Goal: Transaction & Acquisition: Purchase product/service

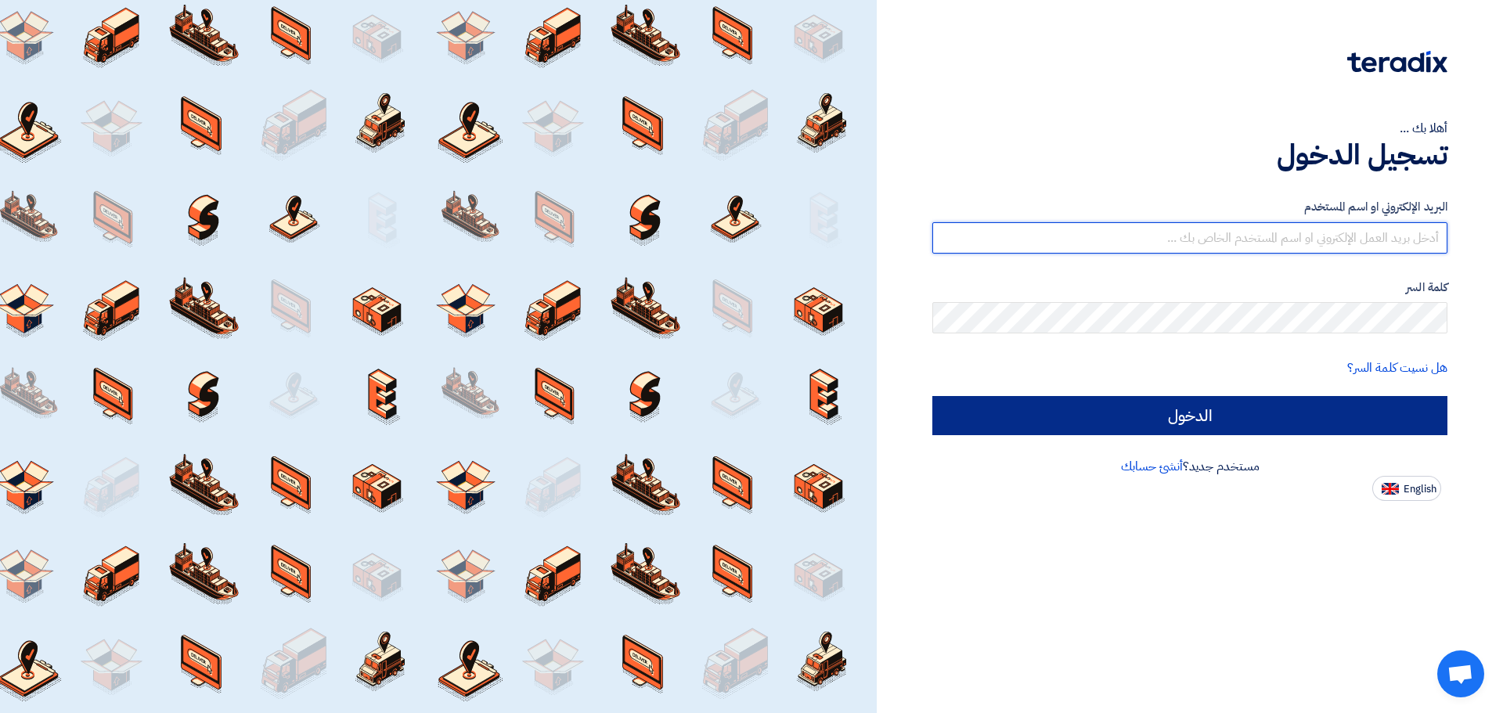
type input "[EMAIL_ADDRESS][DOMAIN_NAME]"
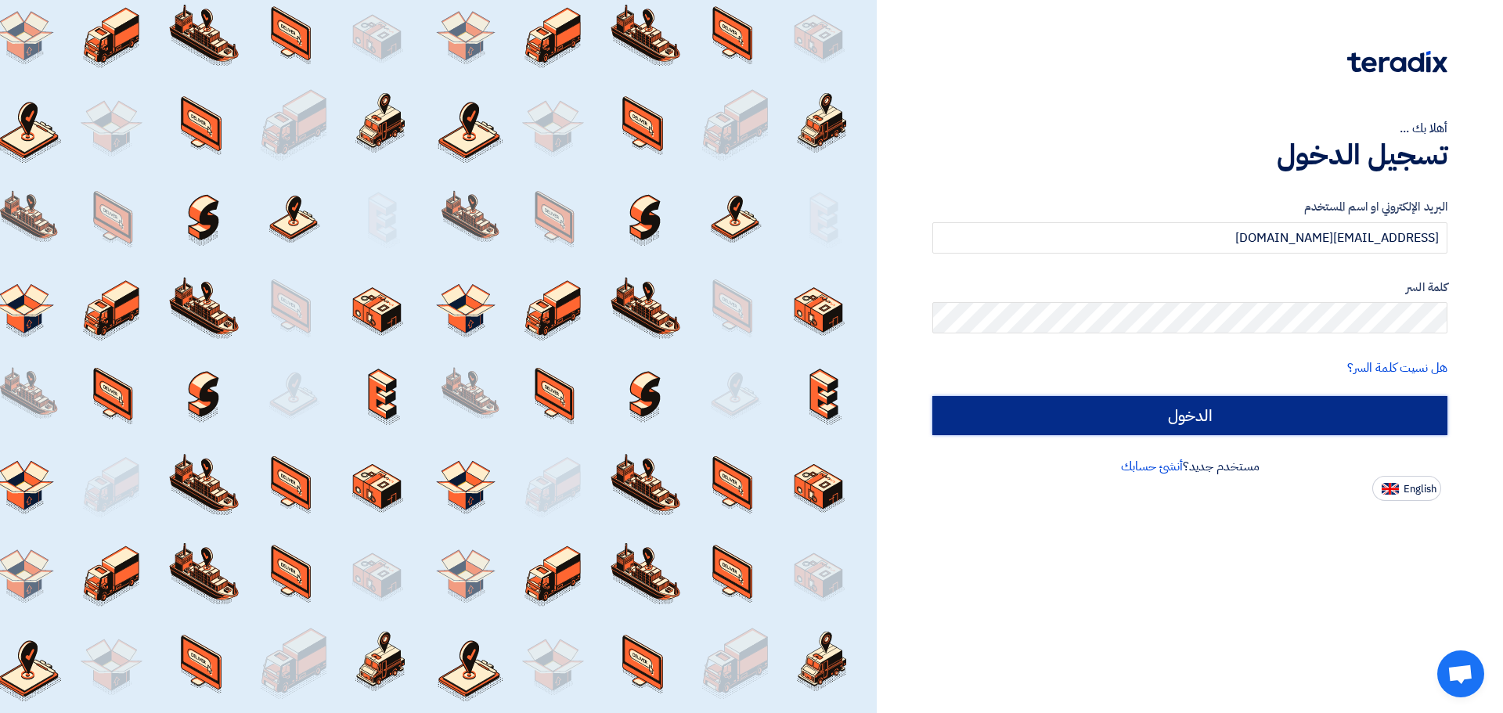
click at [1203, 415] on input "الدخول" at bounding box center [1189, 415] width 515 height 39
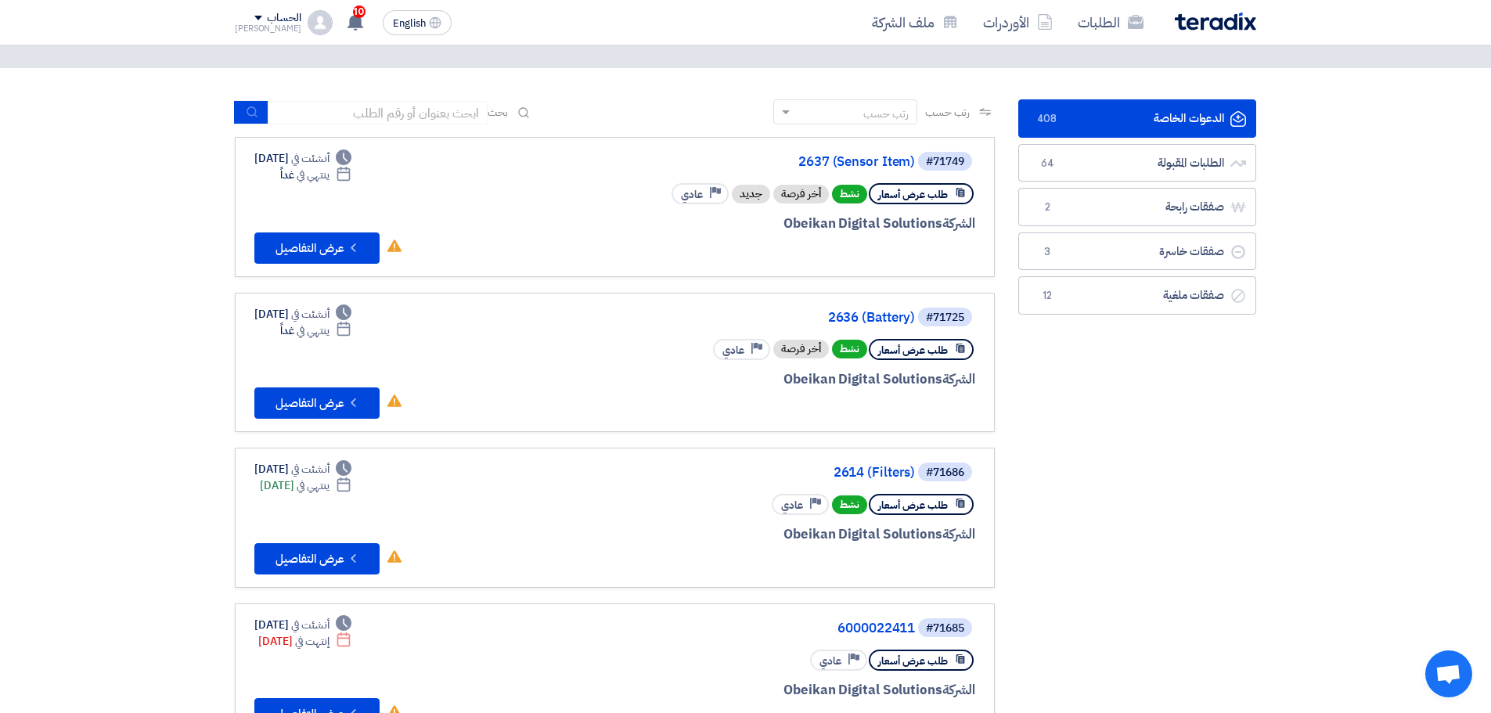
scroll to position [157, 0]
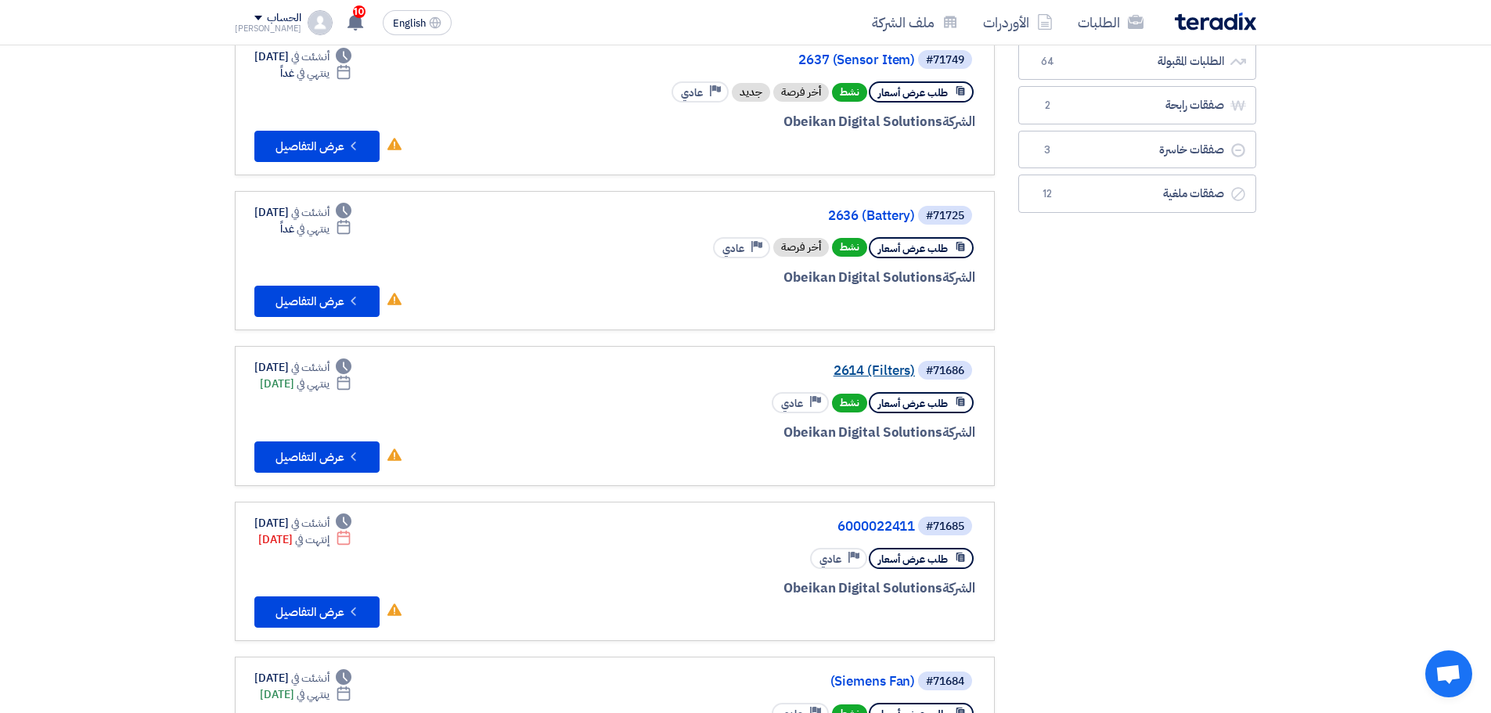
click at [863, 366] on link "2614 (Filters)" at bounding box center [758, 371] width 313 height 14
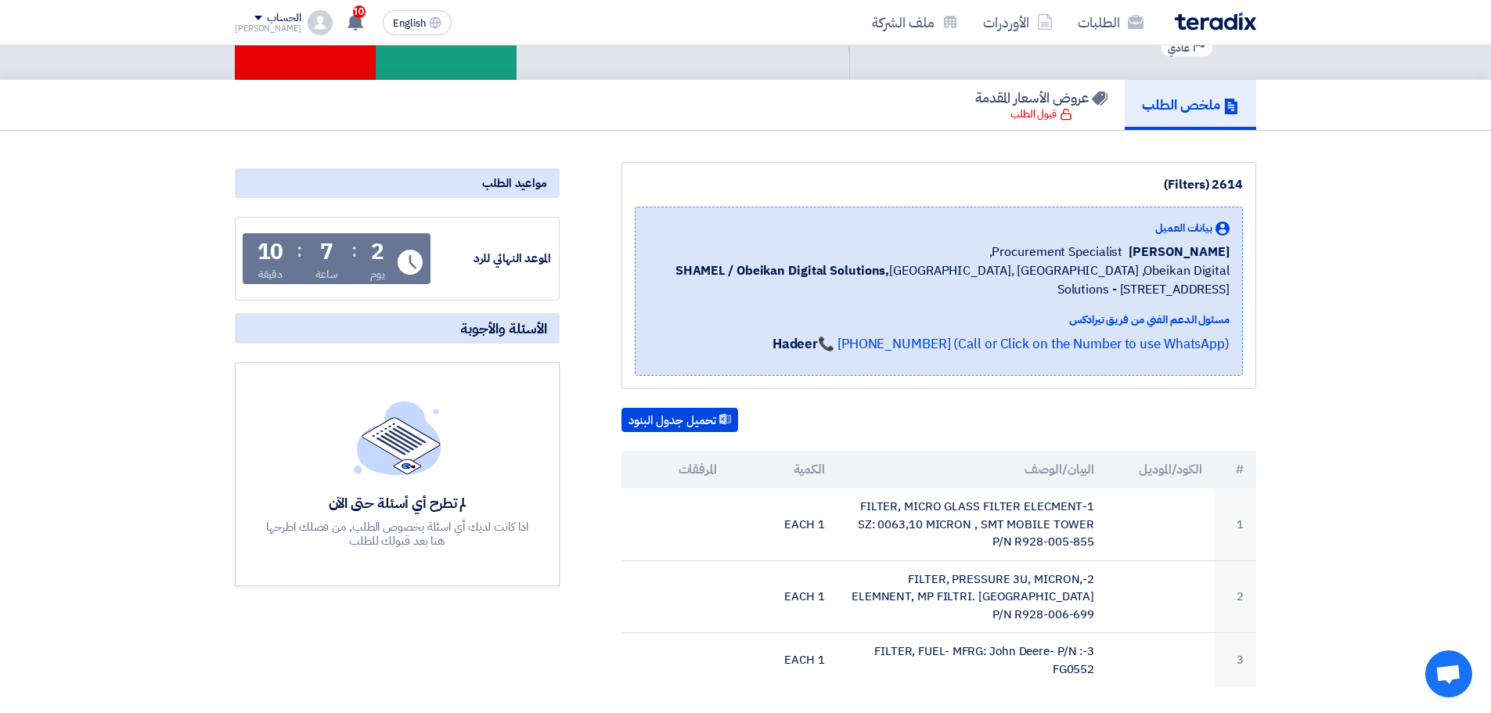
scroll to position [235, 0]
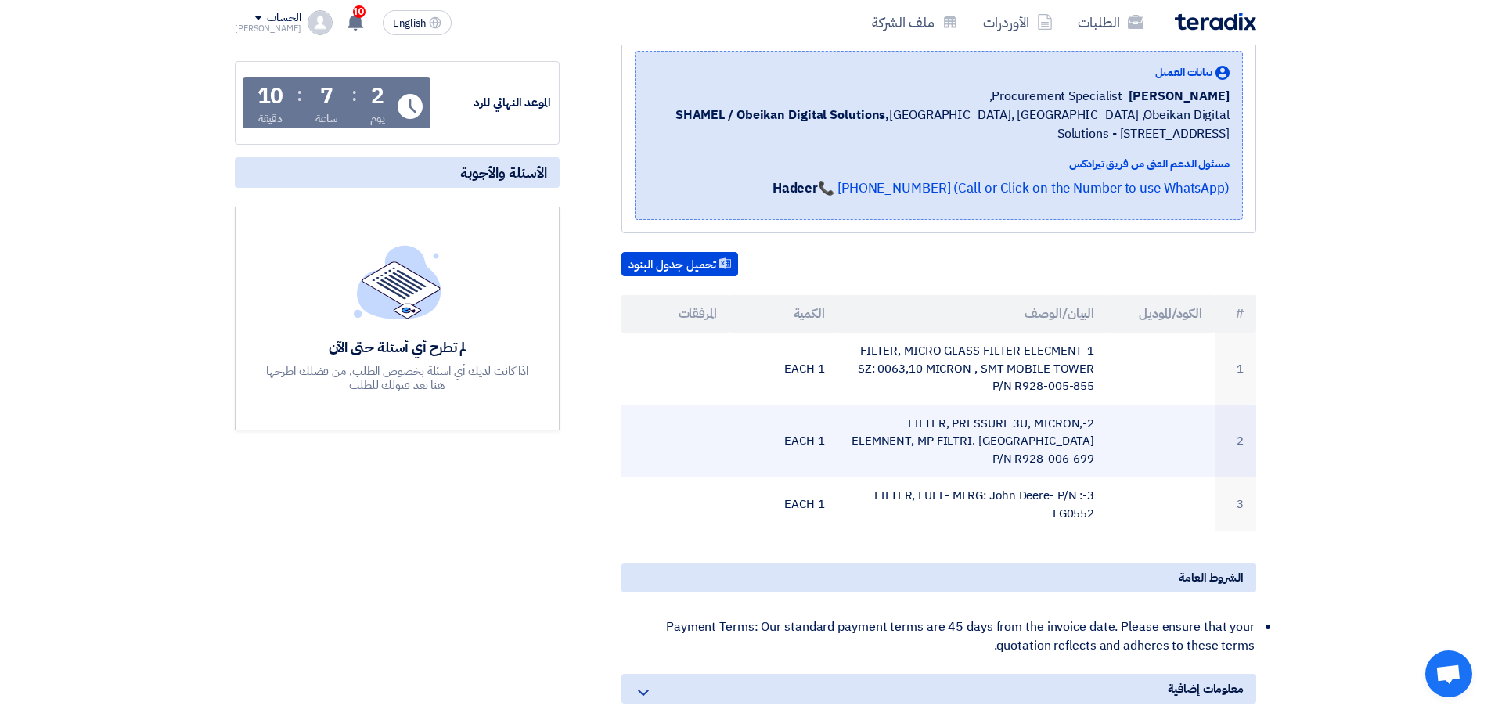
drag, startPoint x: 1097, startPoint y: 459, endPoint x: 1015, endPoint y: 457, distance: 81.4
click at [1015, 457] on td "2-FILTER, PRESSURE 3U, MICRON, ELEMNENT, MP FILTRI. [GEOGRAPHIC_DATA] P/N R928-…" at bounding box center [973, 441] width 270 height 73
copy td "R928-006-699"
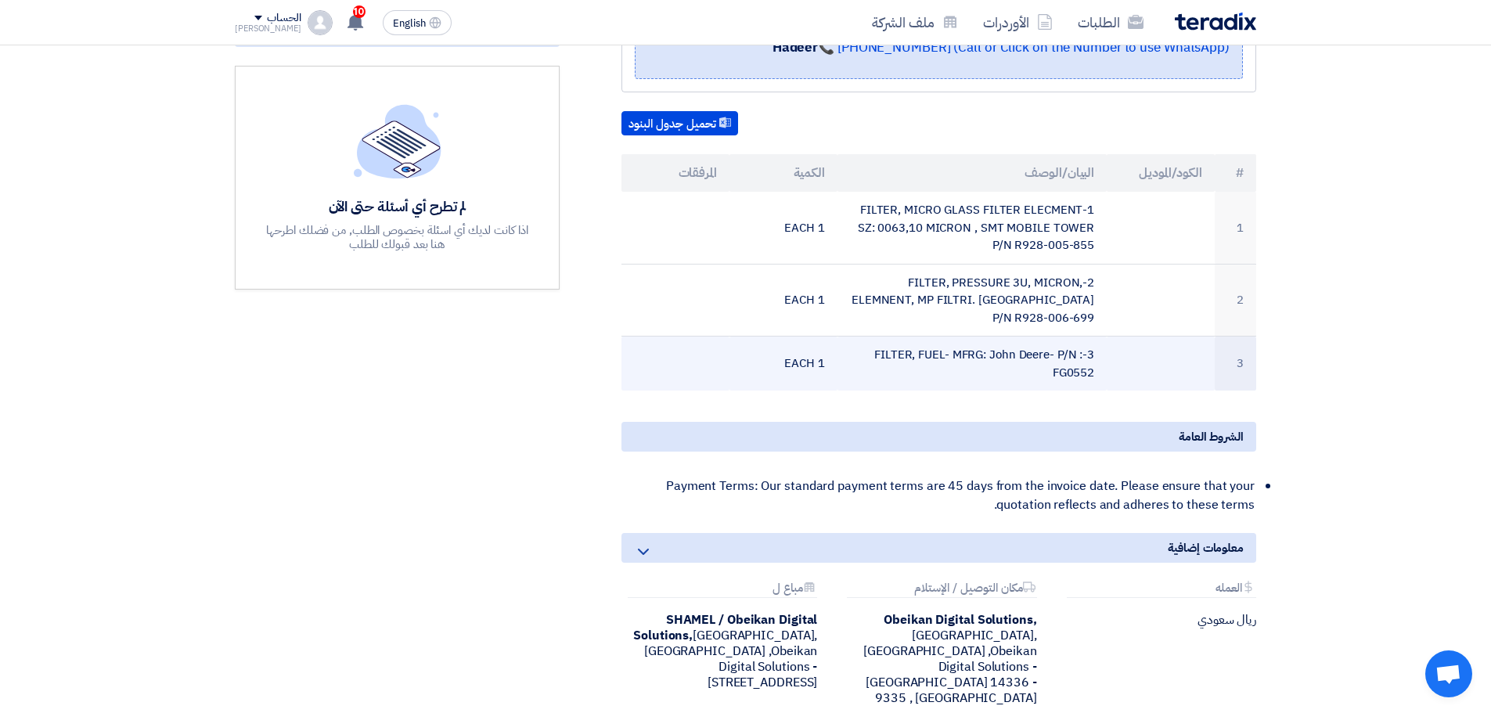
scroll to position [391, 0]
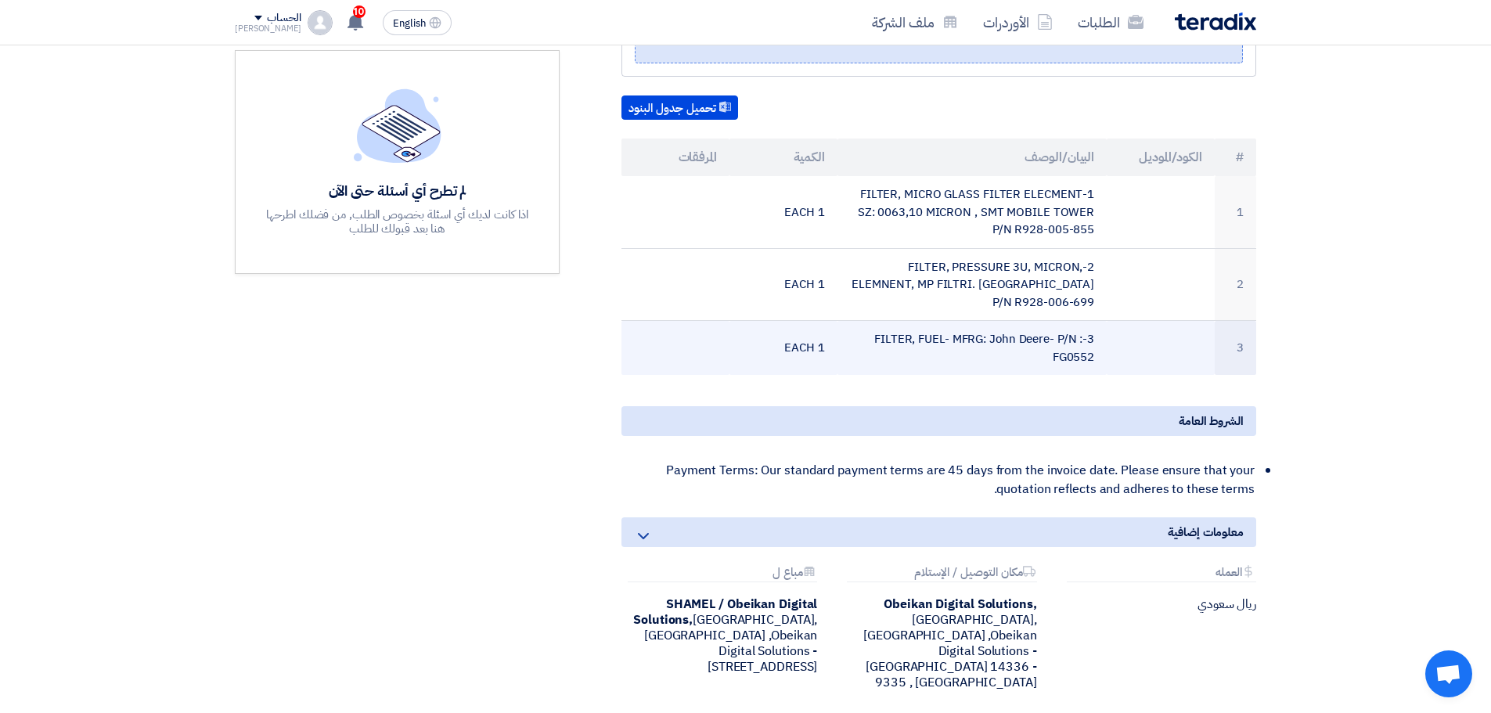
click at [1079, 356] on td "3-FILTER, FUEL- MFRG: John Deere- P/N : FG0552" at bounding box center [973, 348] width 270 height 55
copy td "FG0552"
drag, startPoint x: 990, startPoint y: 335, endPoint x: 1047, endPoint y: 337, distance: 57.2
click at [1047, 337] on td "3-FILTER, FUEL- MFRG: John Deere- P/N : FG0552" at bounding box center [973, 348] width 270 height 55
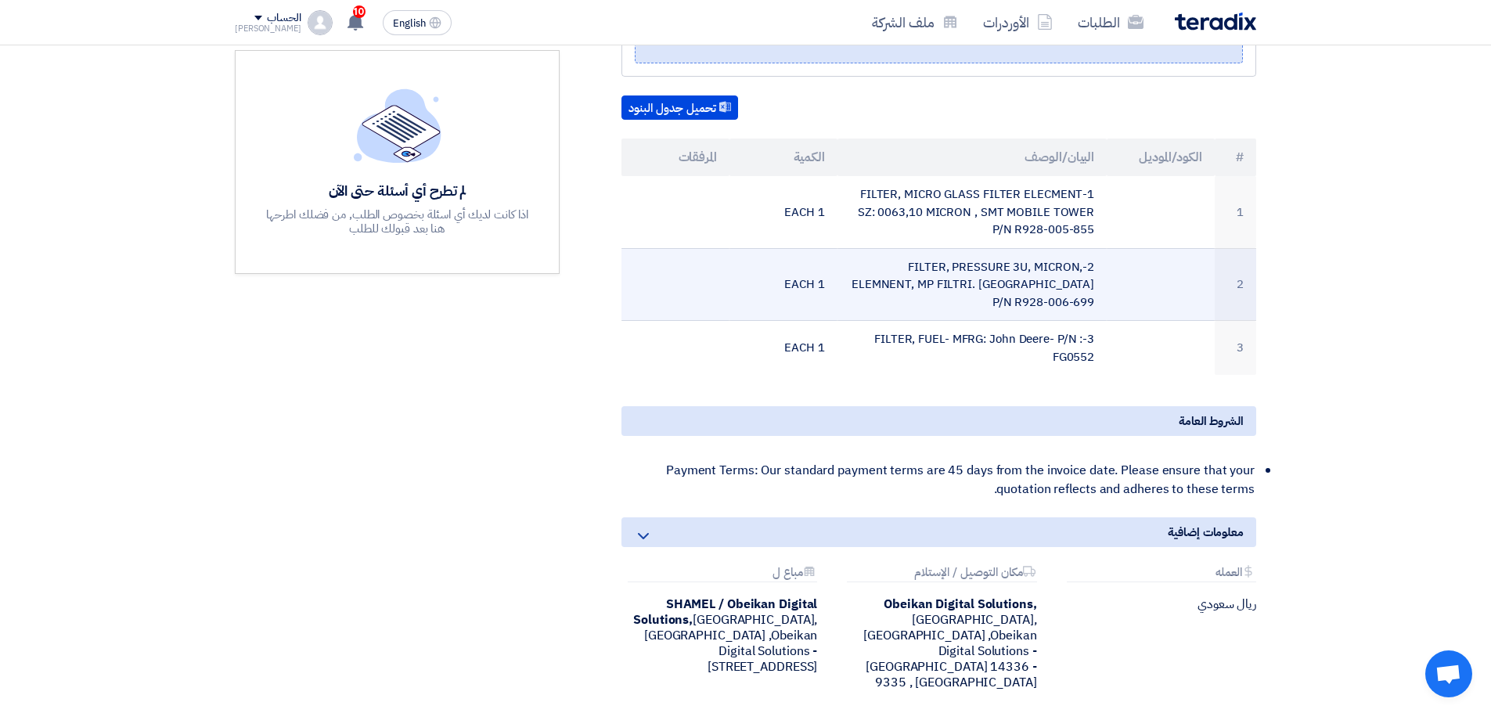
copy td "[PERSON_NAME]"
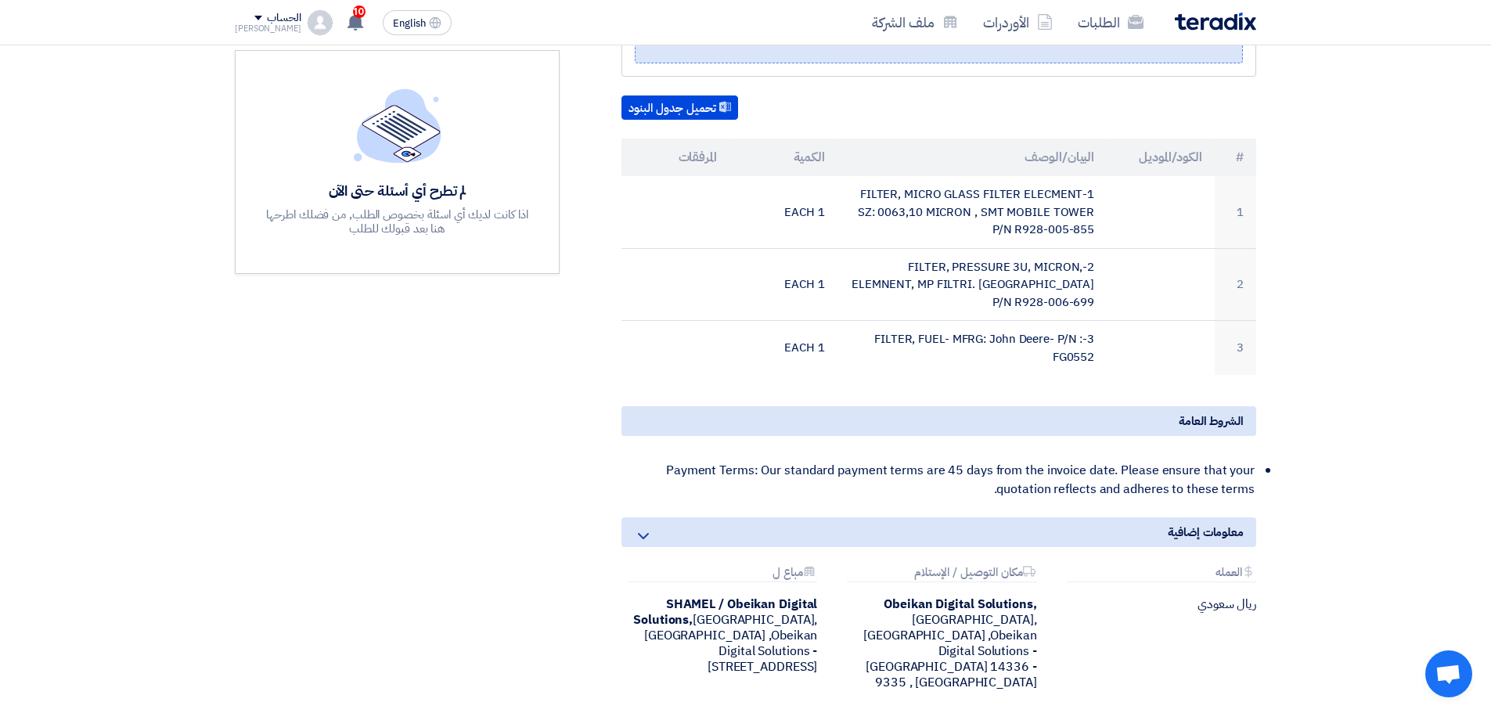
drag, startPoint x: 1098, startPoint y: 356, endPoint x: 981, endPoint y: 380, distance: 119.8
click at [981, 380] on div "2614 (Filters) بيانات العميل [PERSON_NAME] Procurement Specialist, SHAMEL / Obe…" at bounding box center [920, 289] width 697 height 878
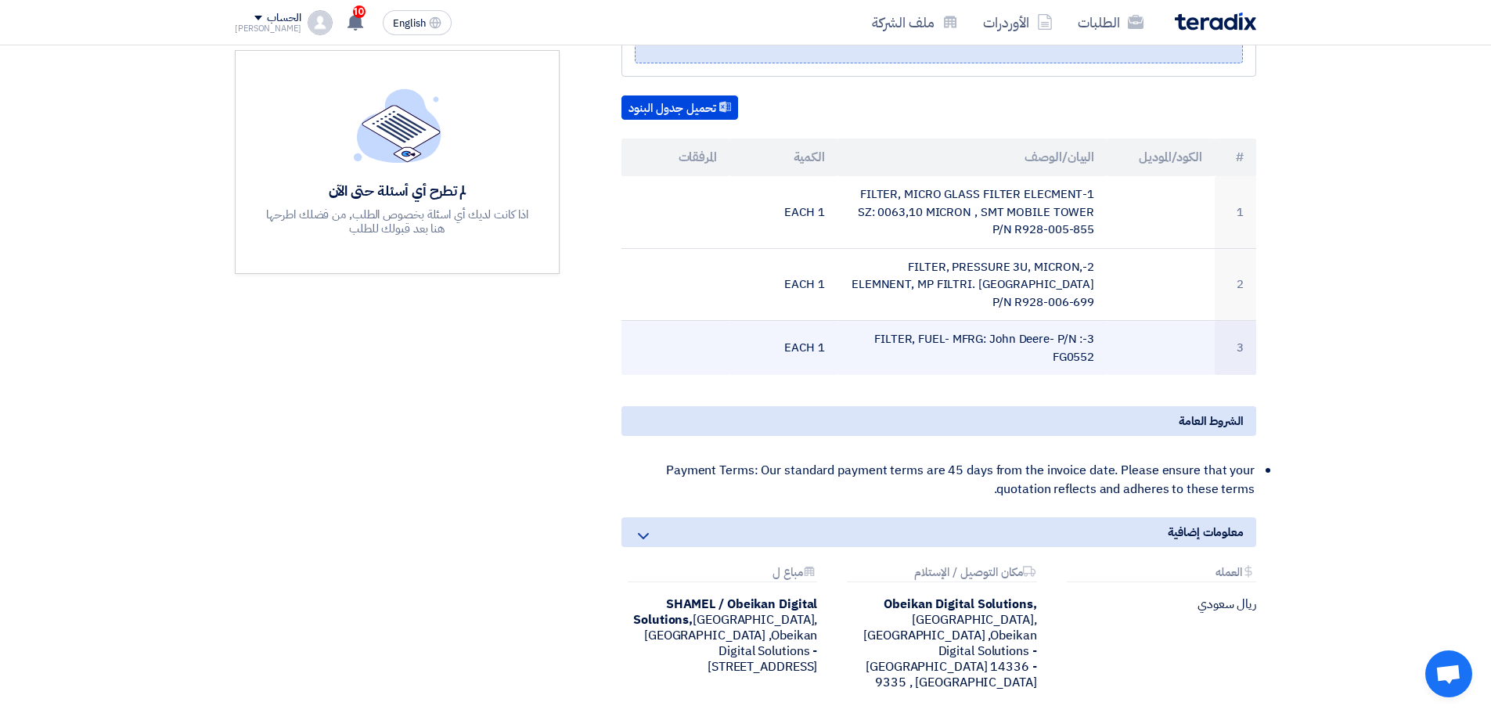
click at [1048, 366] on td "3-FILTER, FUEL- MFRG: John Deere- P/N : FG0552" at bounding box center [973, 348] width 270 height 55
click at [1053, 360] on td "3-FILTER, FUEL- MFRG: John Deere- P/N : FG0552" at bounding box center [973, 348] width 270 height 55
click at [1054, 360] on td "3-FILTER, FUEL- MFRG: John Deere- P/N : FG0552" at bounding box center [973, 348] width 270 height 55
click at [1062, 355] on td "3-FILTER, FUEL- MFRG: John Deere- P/N : FG0552" at bounding box center [973, 348] width 270 height 55
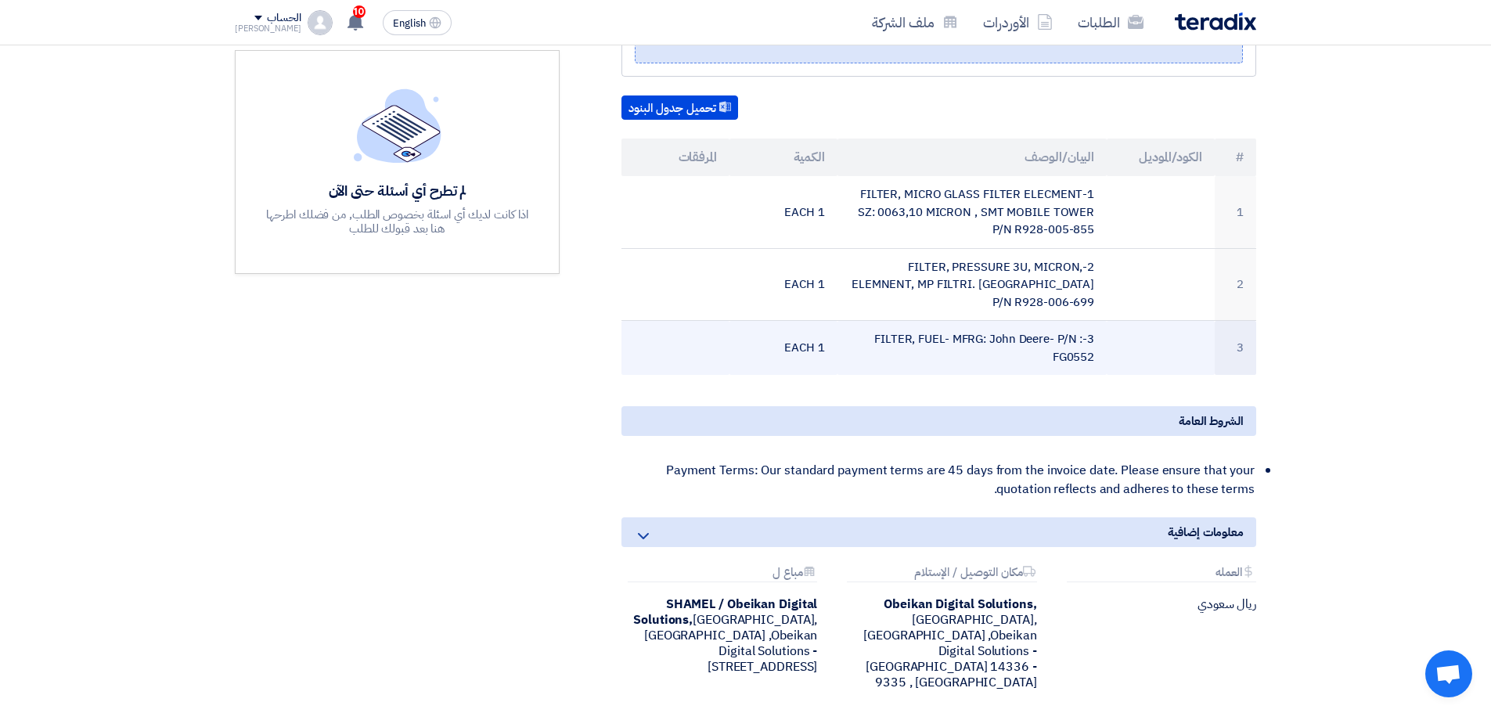
copy td "FG0552"
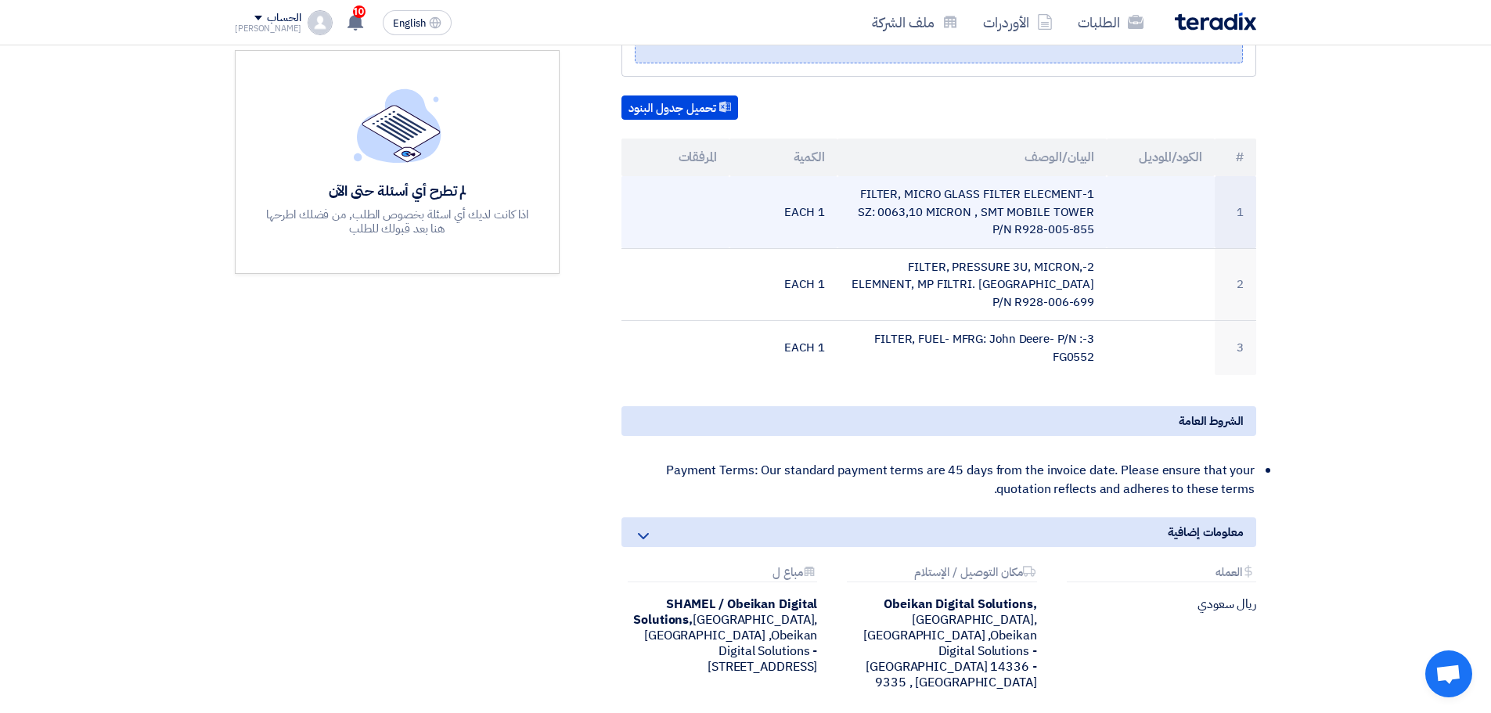
drag, startPoint x: 1095, startPoint y: 229, endPoint x: 1015, endPoint y: 228, distance: 79.9
click at [1015, 228] on td "1-FILTER, MICRO GLASS FILTER ELECMENT SZ: 0063,10 MICRON , SMT MOBILE TOWER P/N…" at bounding box center [973, 212] width 270 height 72
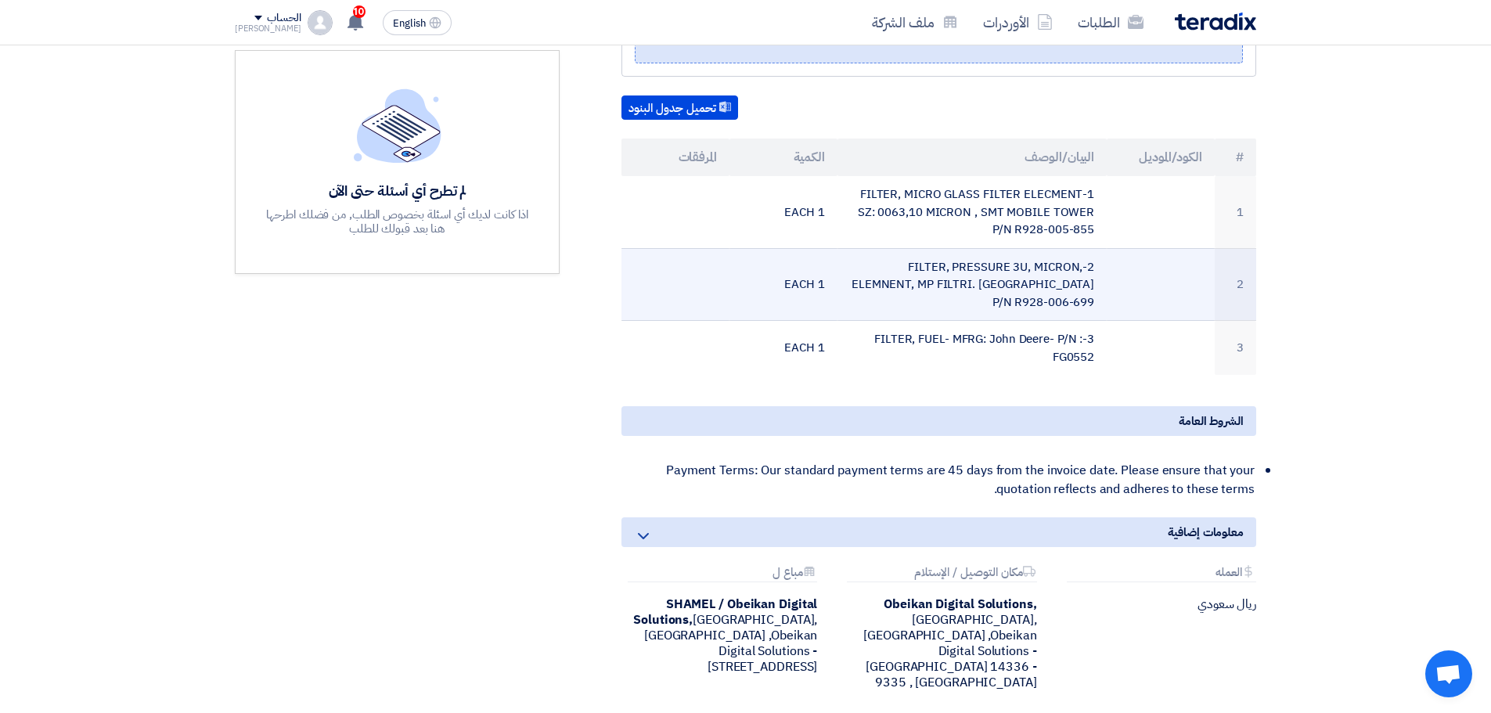
copy td "R928-005-855"
drag, startPoint x: 1101, startPoint y: 301, endPoint x: 1015, endPoint y: 304, distance: 86.2
click at [1015, 304] on td "2-FILTER, PRESSURE 3U, MICRON, ELEMNENT, MP FILTRI. [GEOGRAPHIC_DATA] P/N R928-…" at bounding box center [973, 284] width 270 height 73
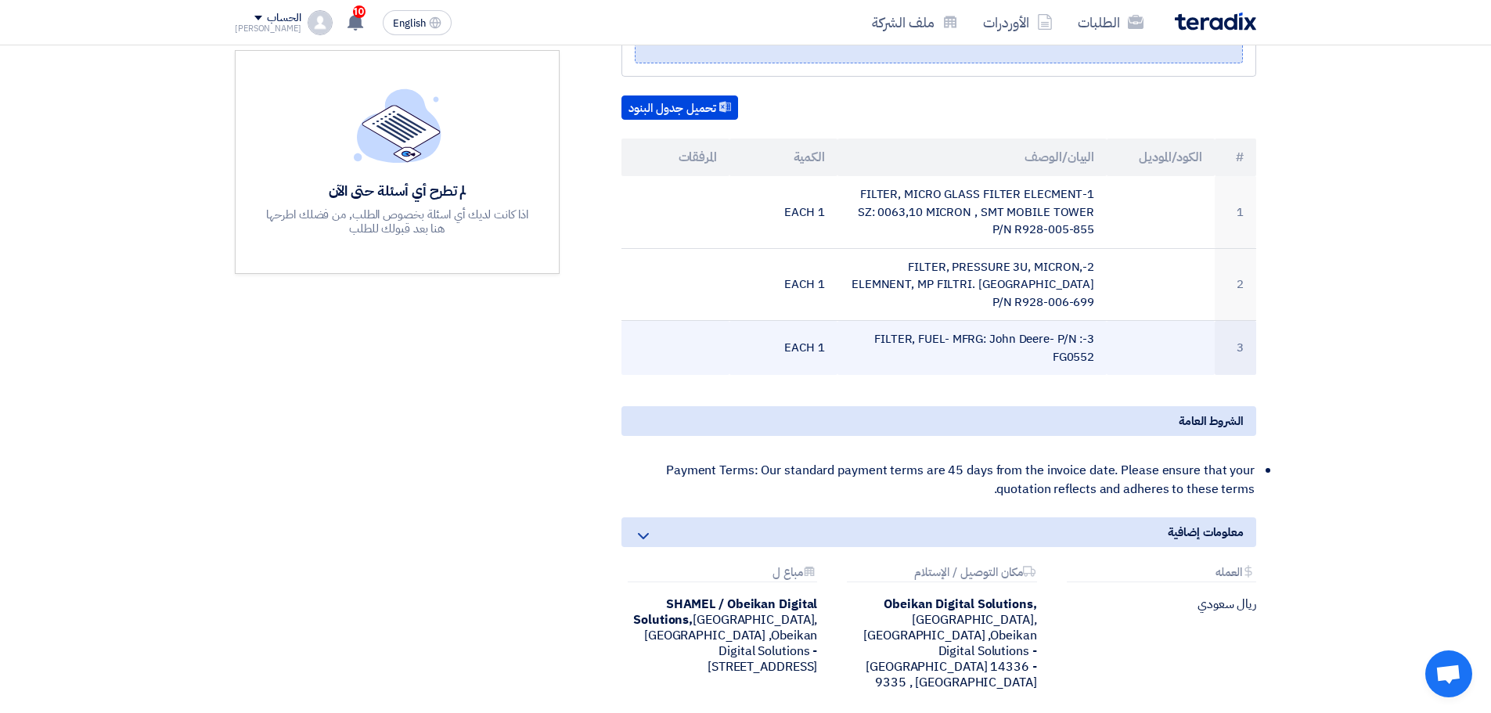
copy td "R928-006-699"
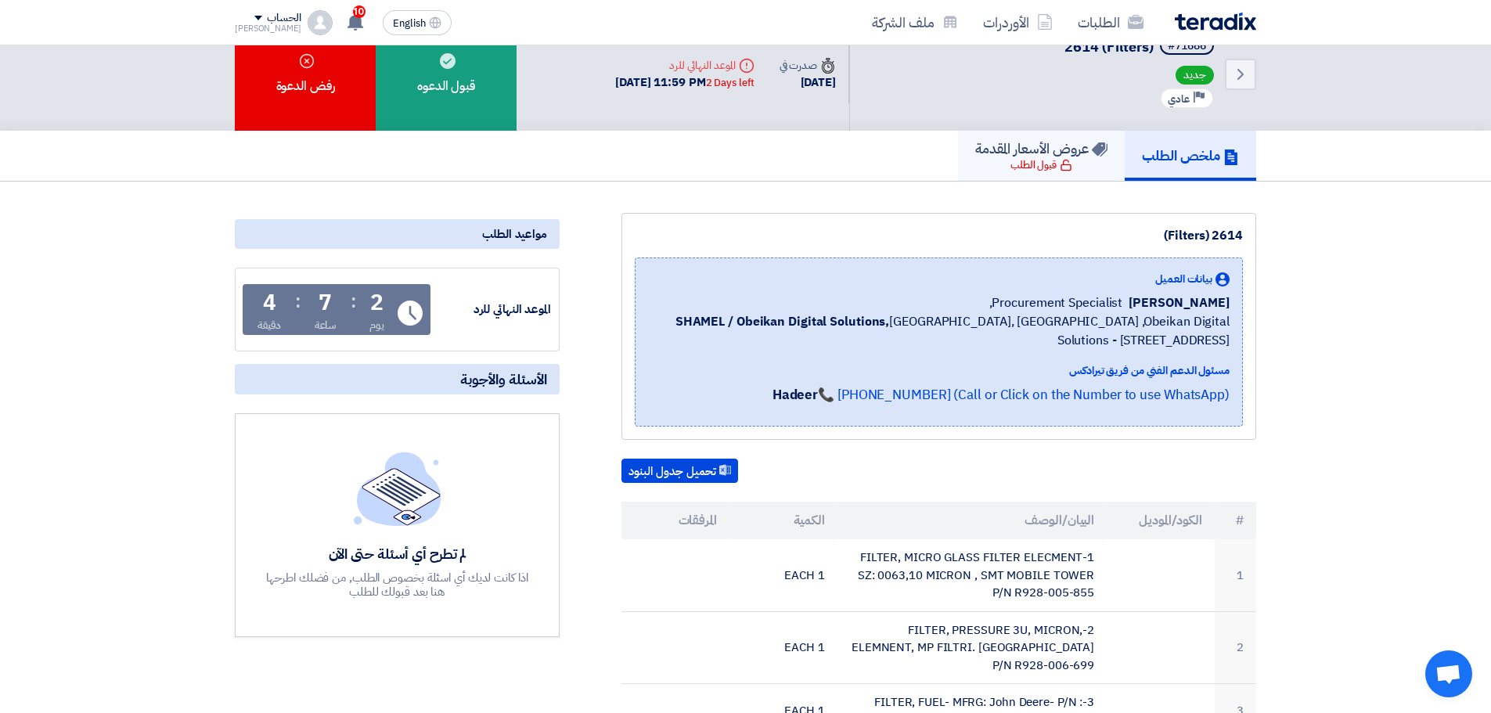
scroll to position [0, 0]
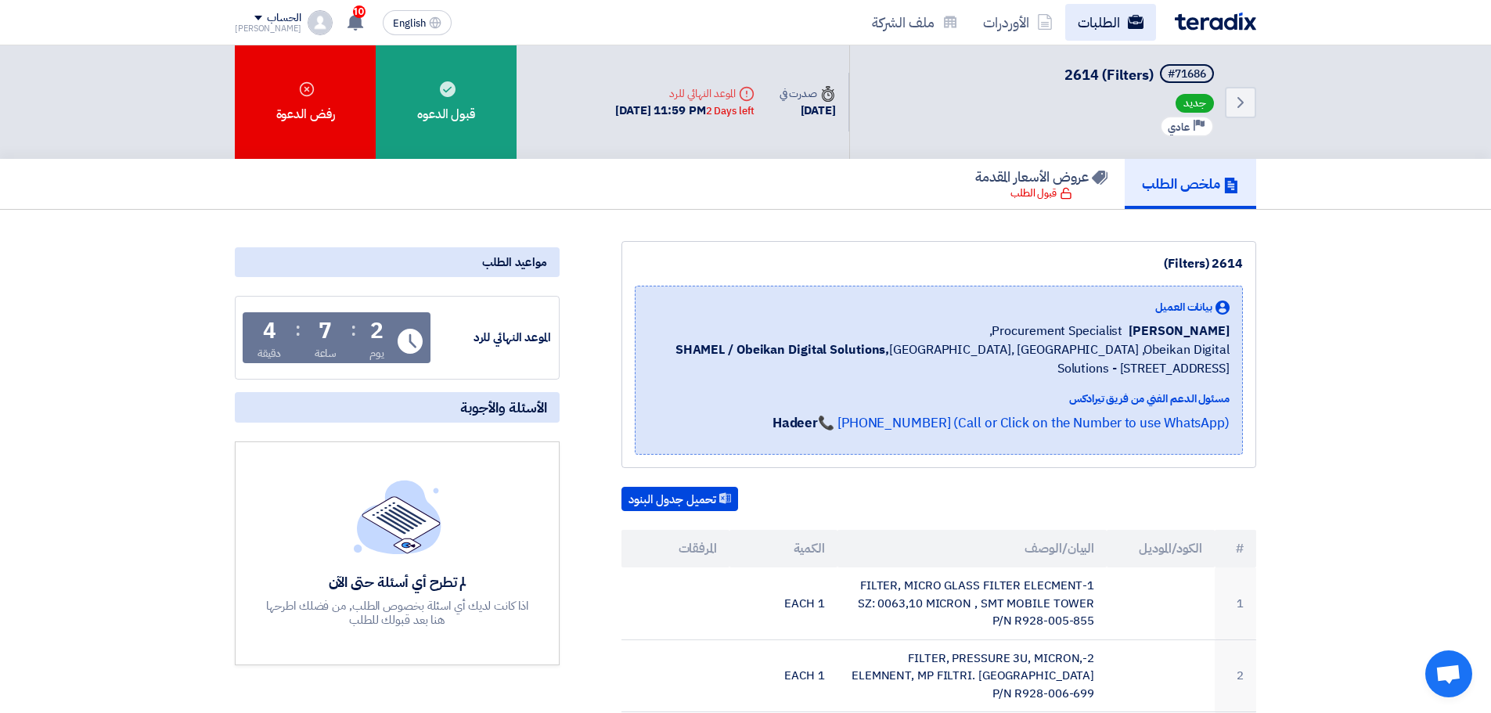
click at [1131, 16] on icon at bounding box center [1136, 22] width 16 height 16
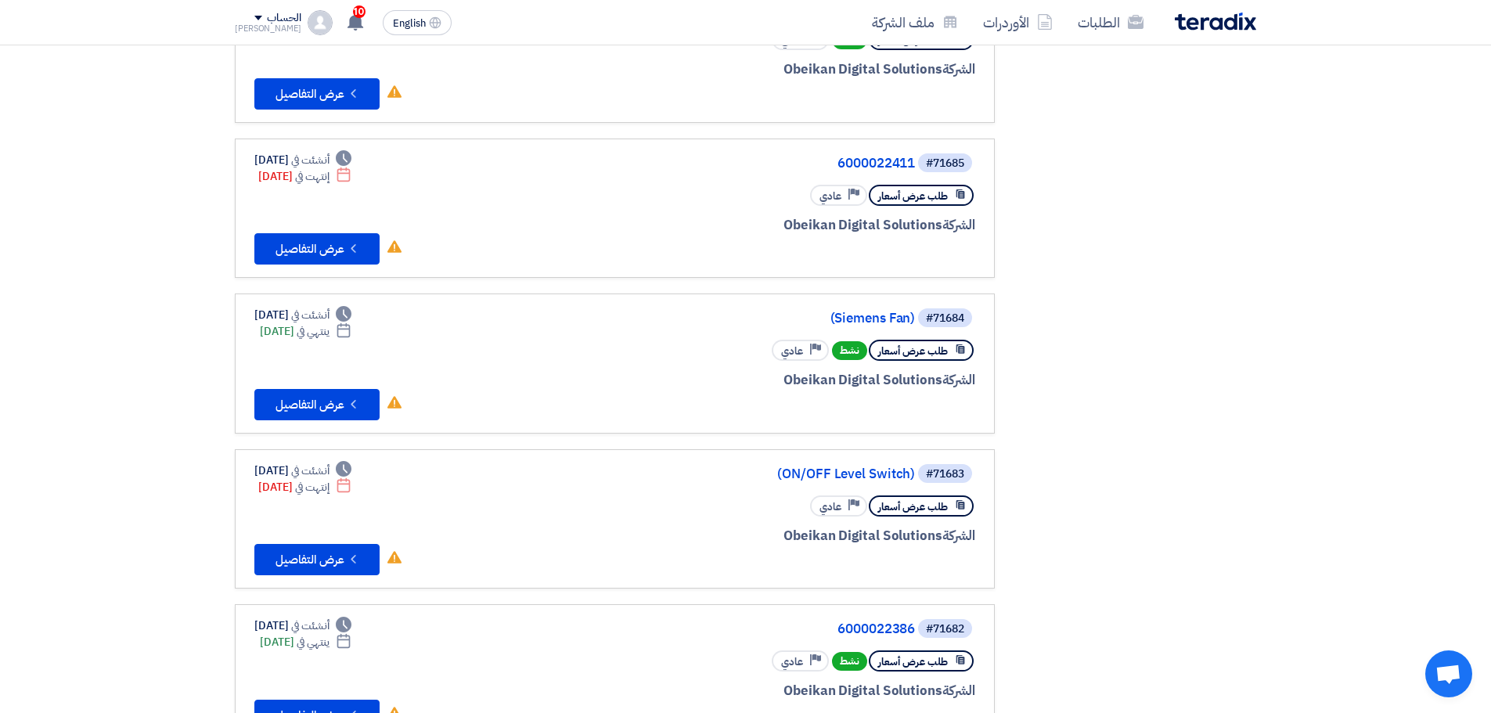
scroll to position [548, 0]
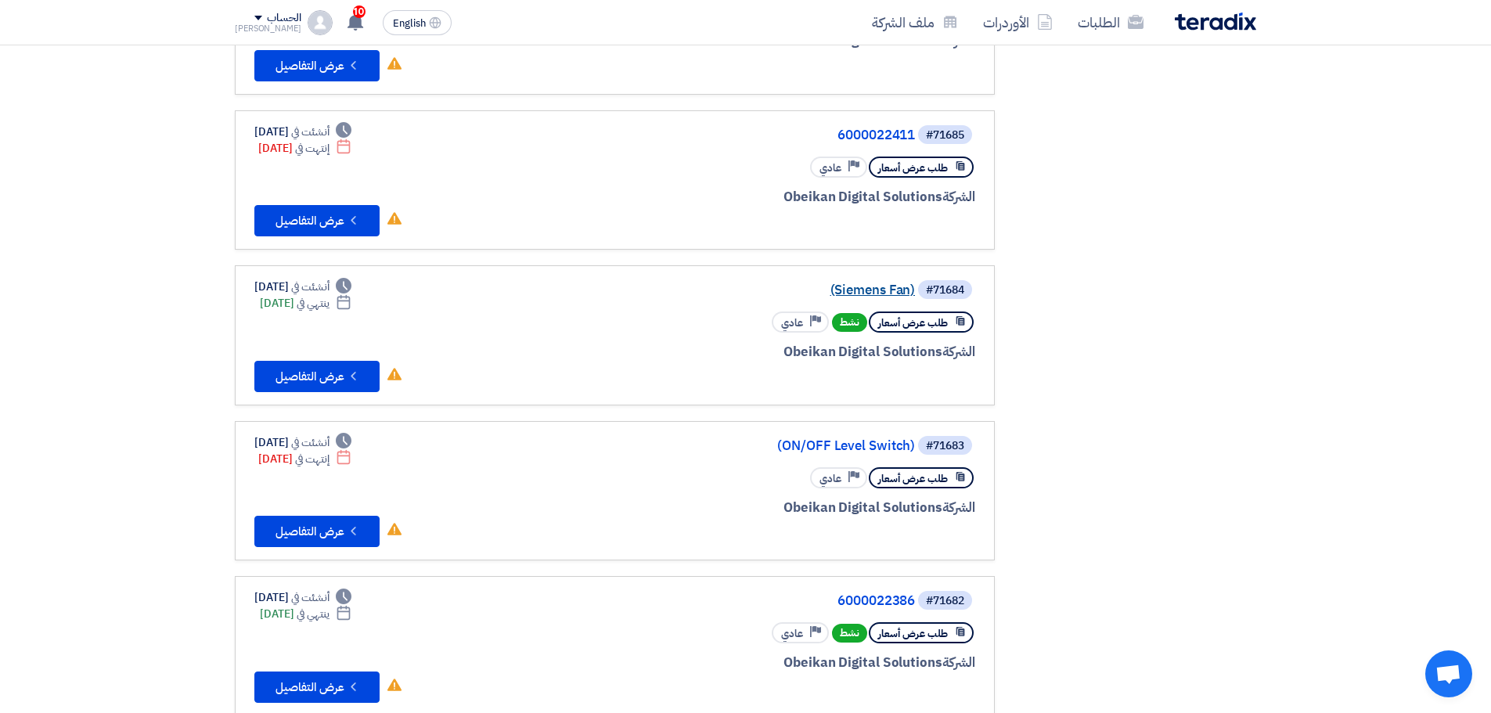
click at [888, 289] on link "(Siemens Fan)" at bounding box center [758, 290] width 313 height 14
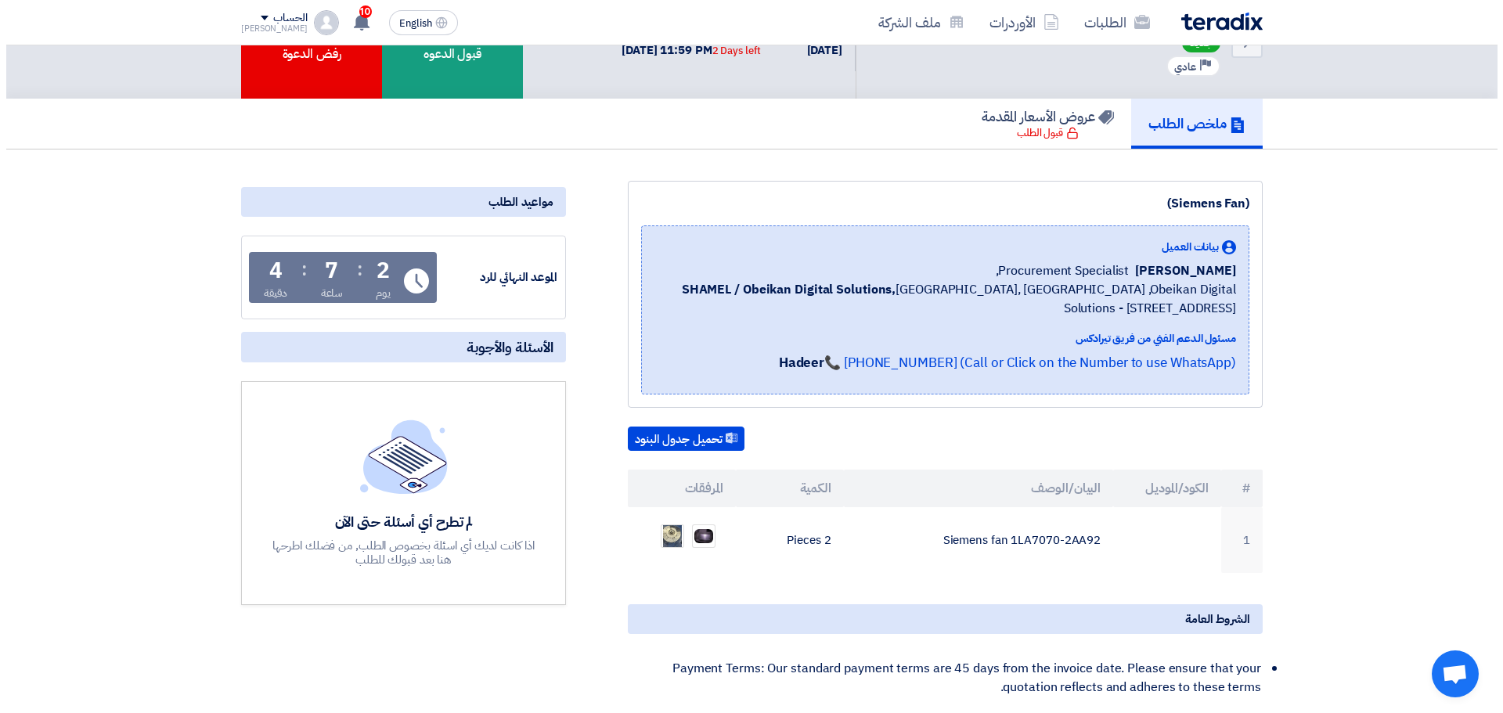
scroll to position [235, 0]
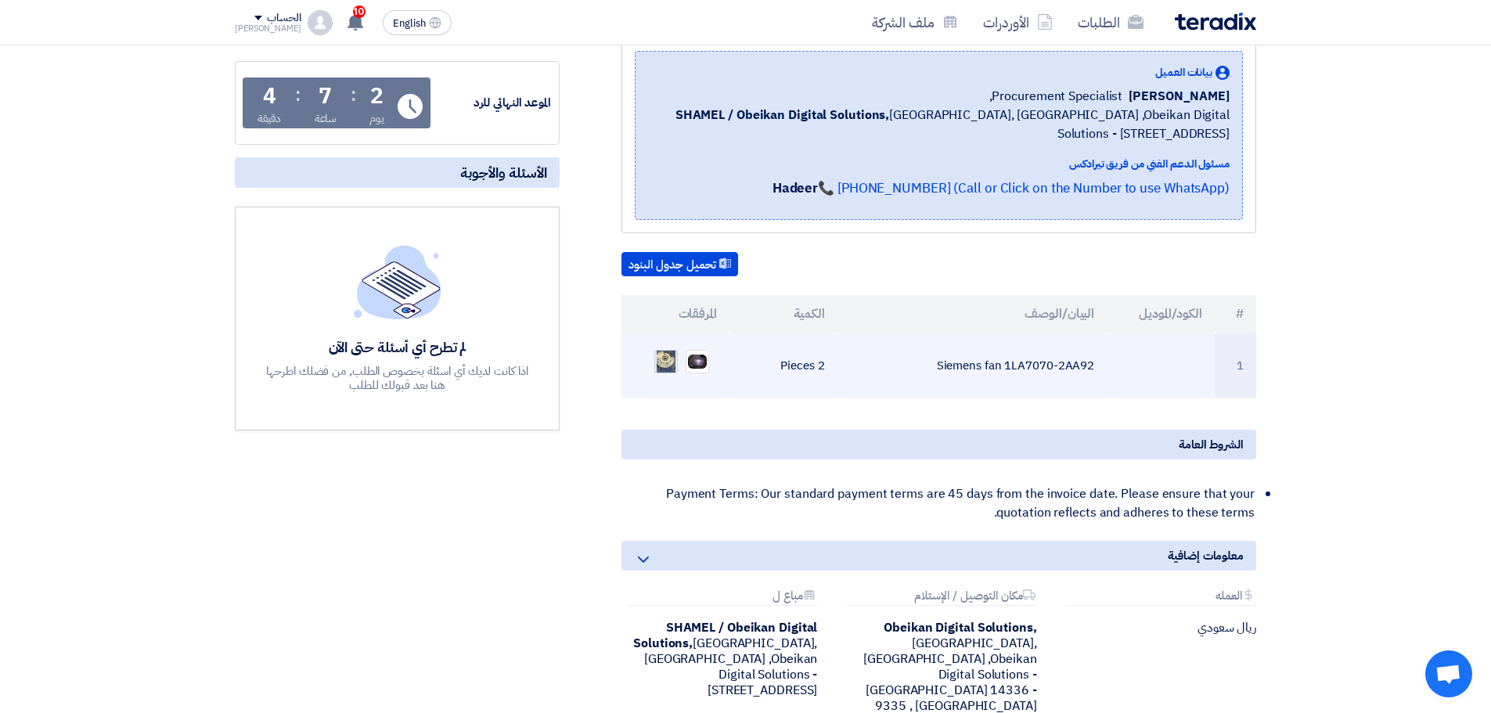
click at [673, 366] on img at bounding box center [666, 362] width 22 height 44
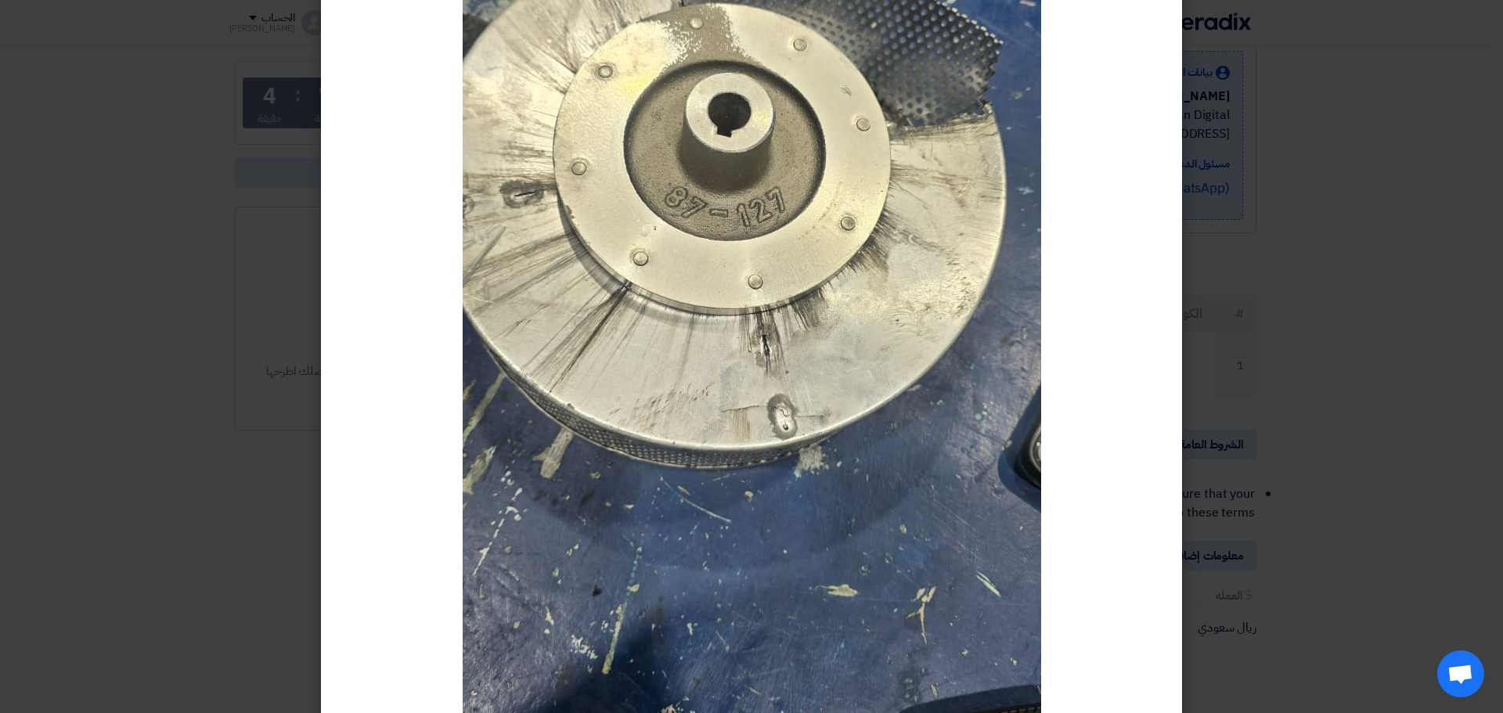
scroll to position [313, 0]
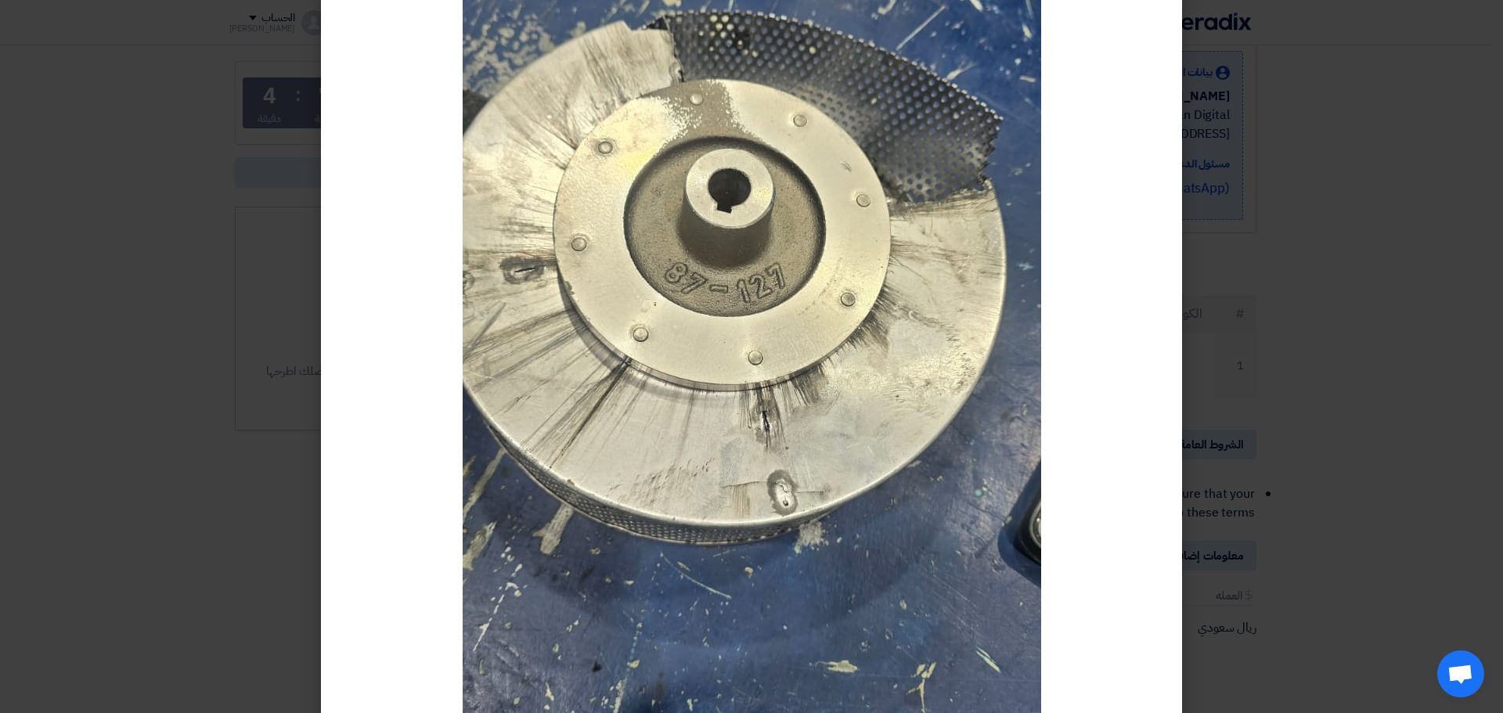
click at [1247, 340] on modal-container at bounding box center [751, 356] width 1503 height 713
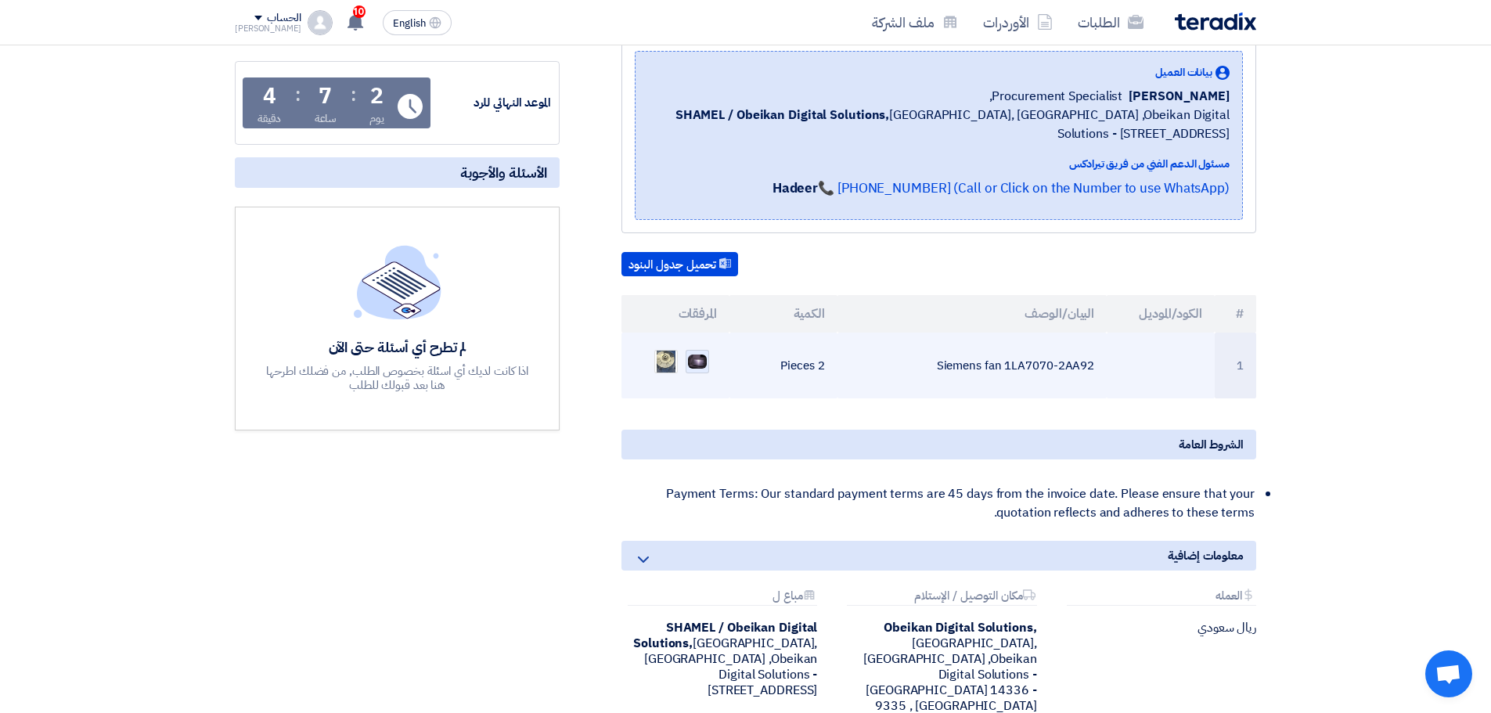
click at [687, 366] on img at bounding box center [698, 361] width 22 height 17
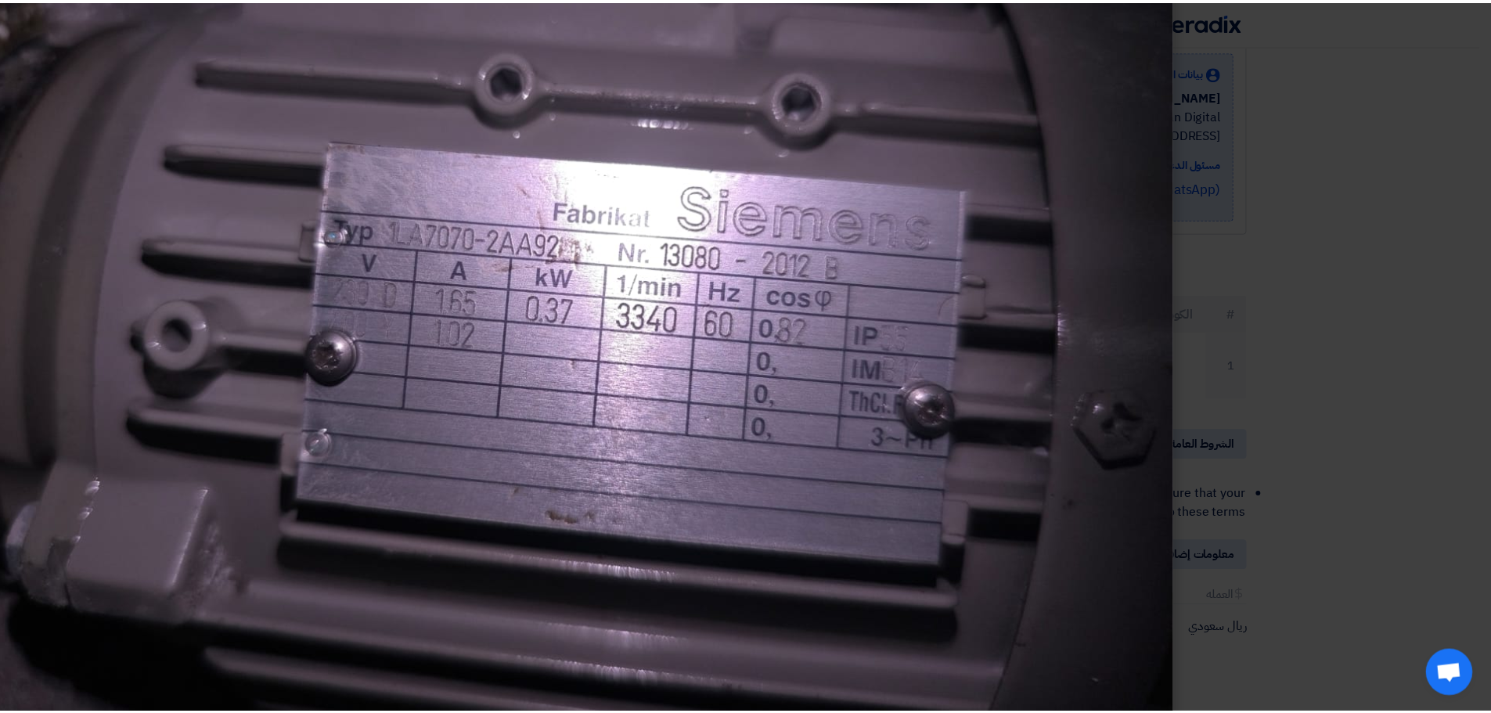
scroll to position [279, 0]
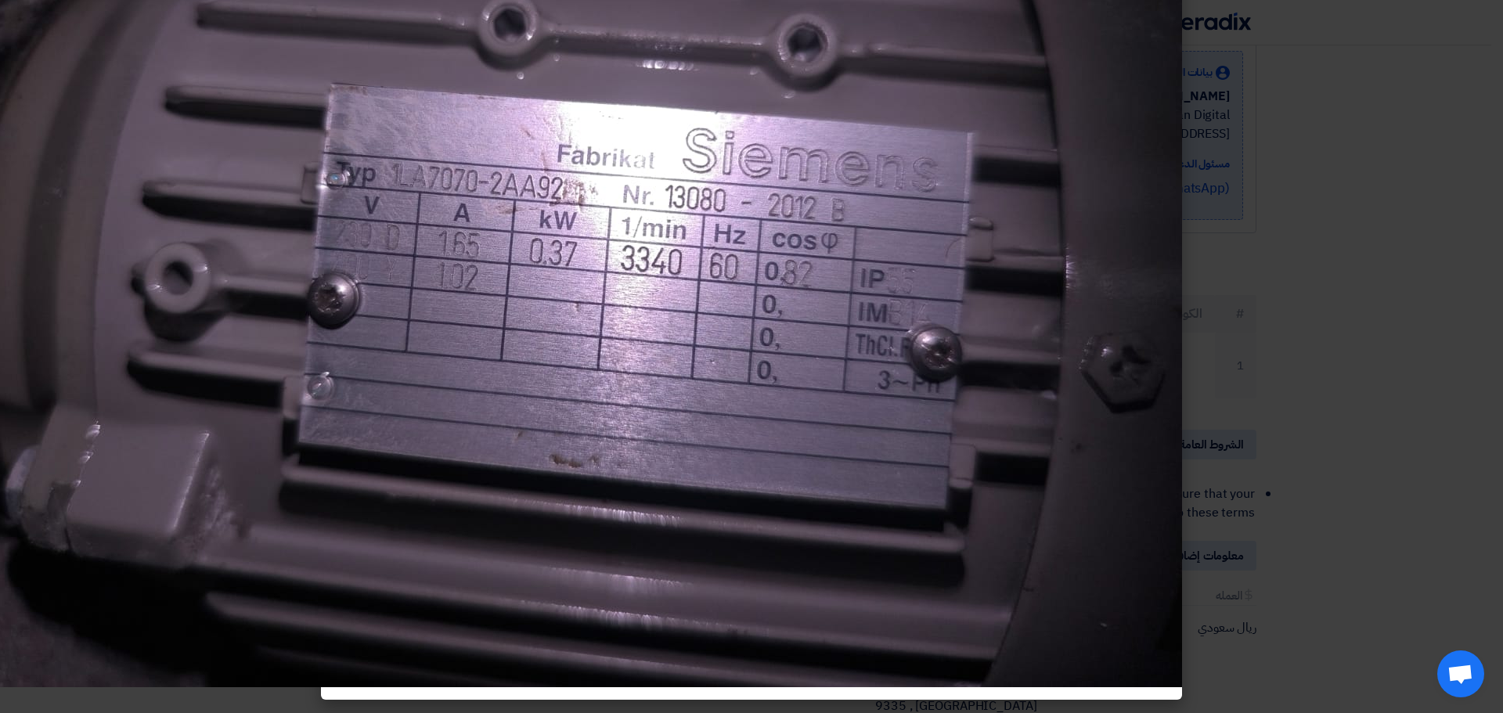
click at [1255, 351] on modal-container at bounding box center [751, 356] width 1503 height 713
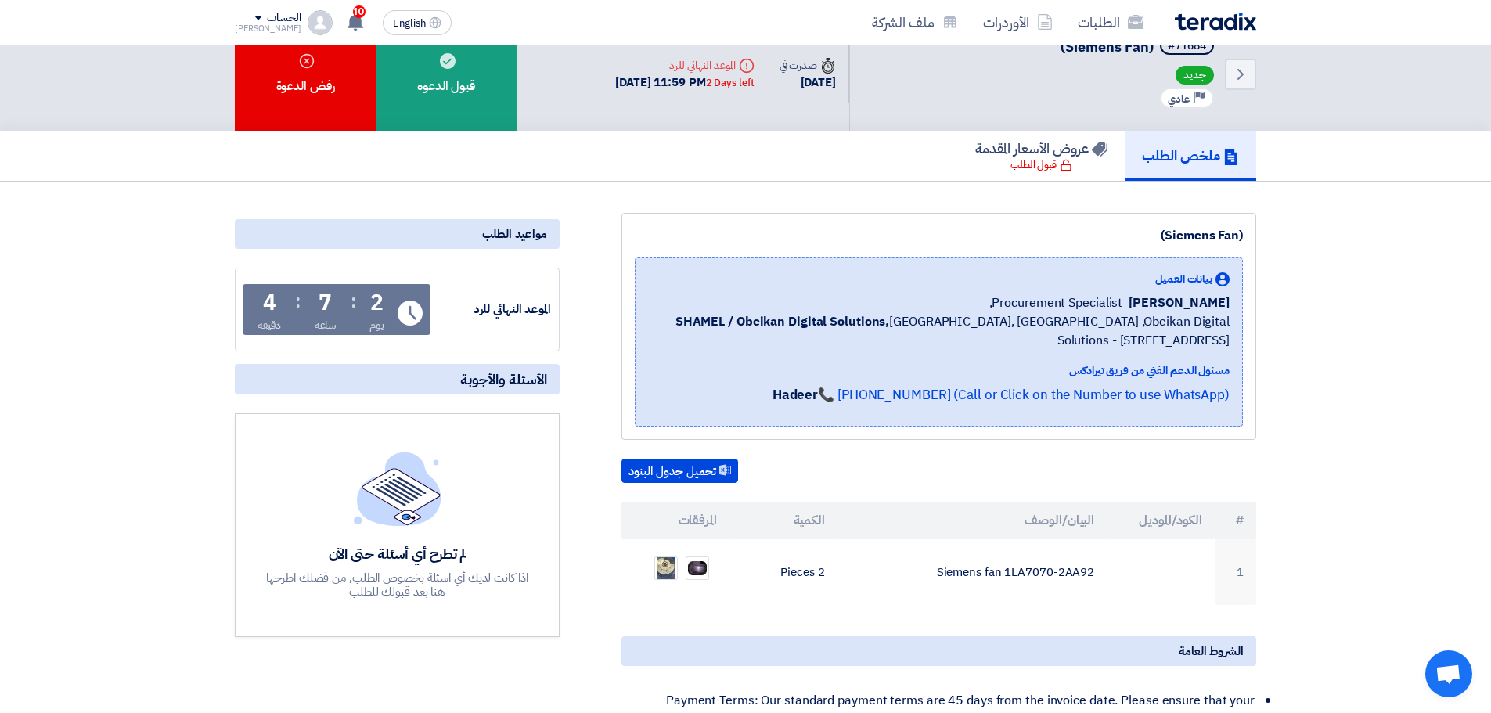
scroll to position [0, 0]
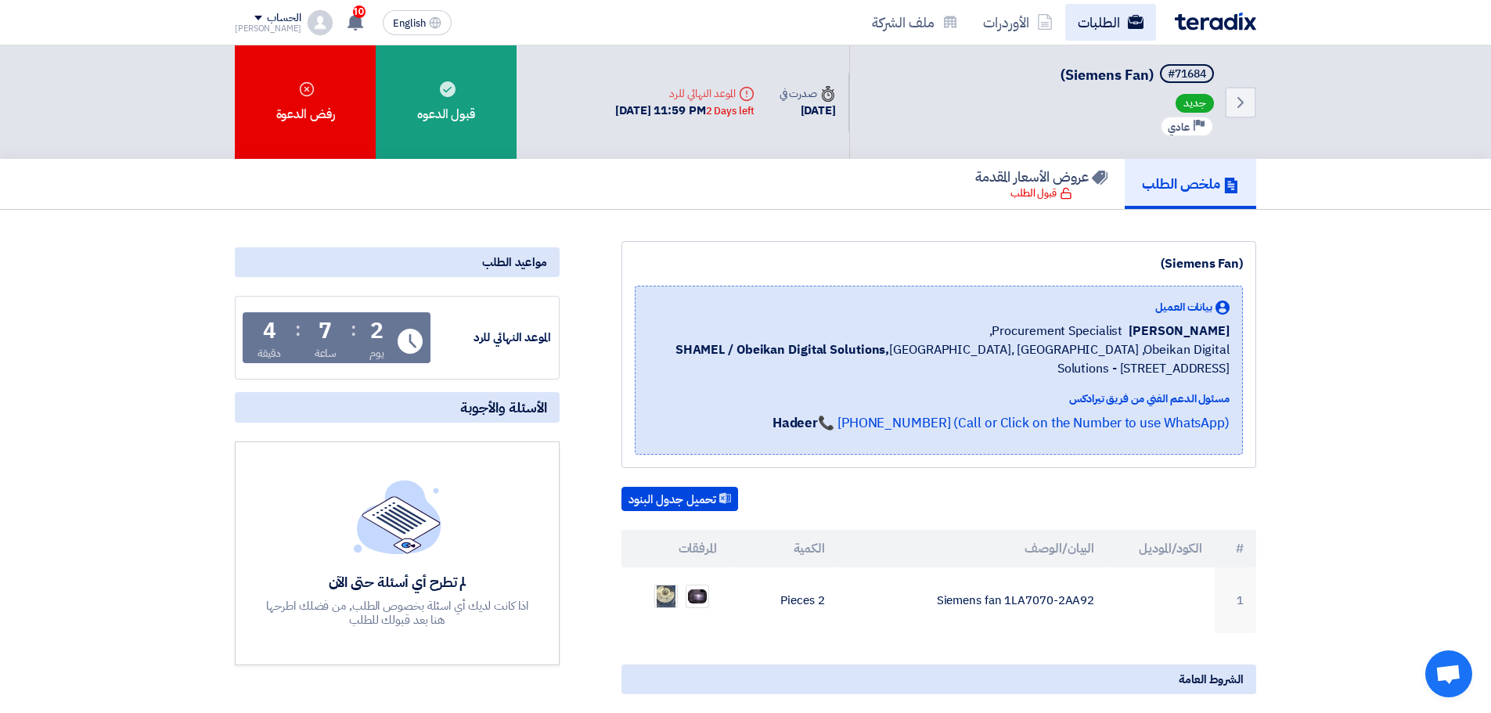
click at [1101, 20] on link "الطلبات" at bounding box center [1111, 22] width 91 height 37
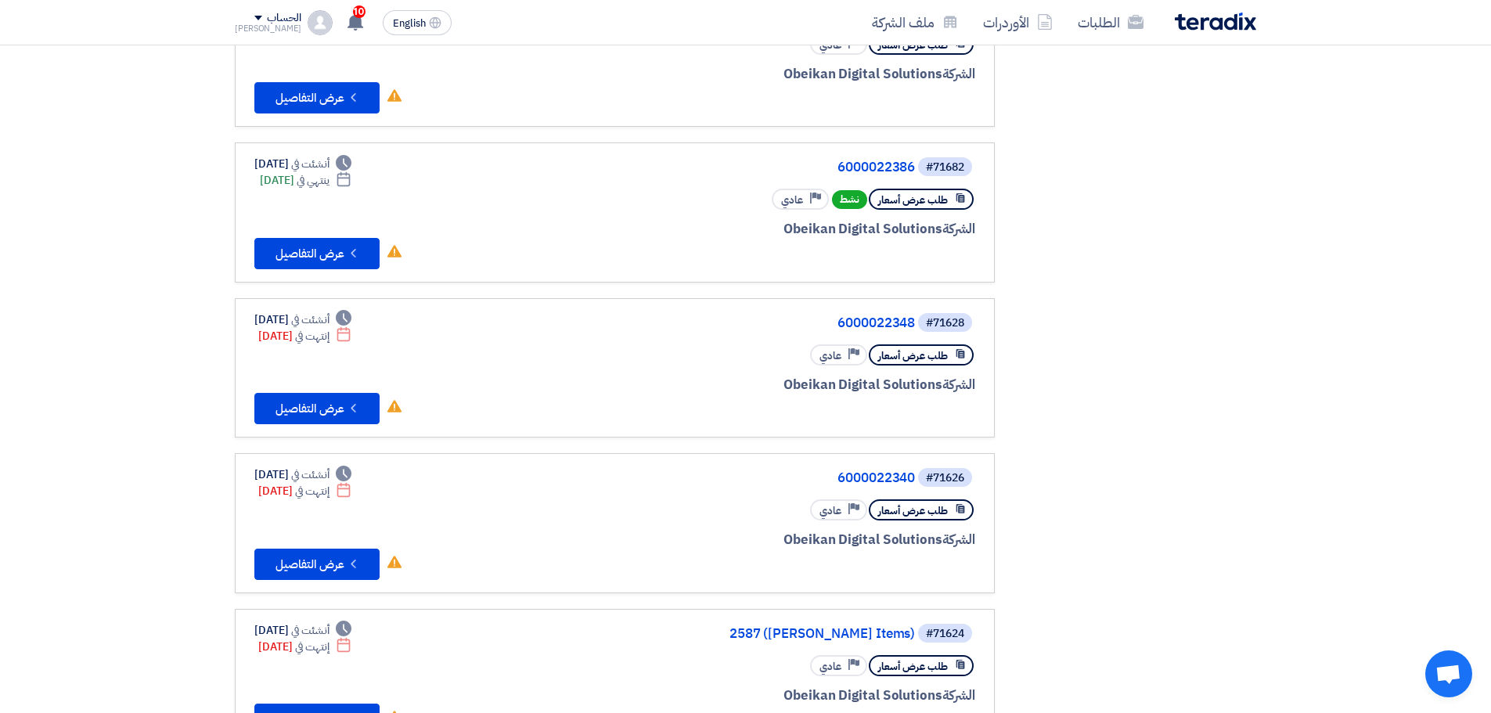
scroll to position [906, 0]
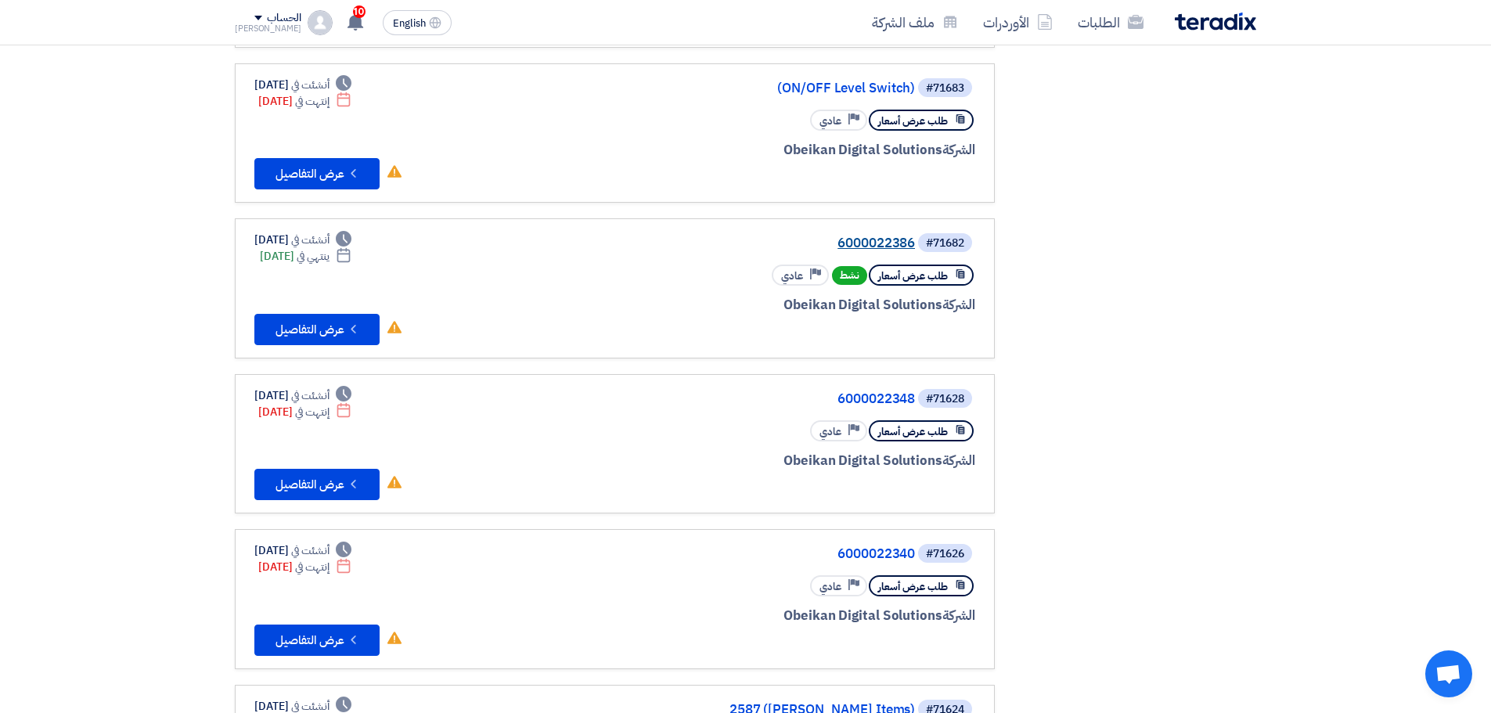
click at [875, 240] on link "6000022386" at bounding box center [758, 243] width 313 height 14
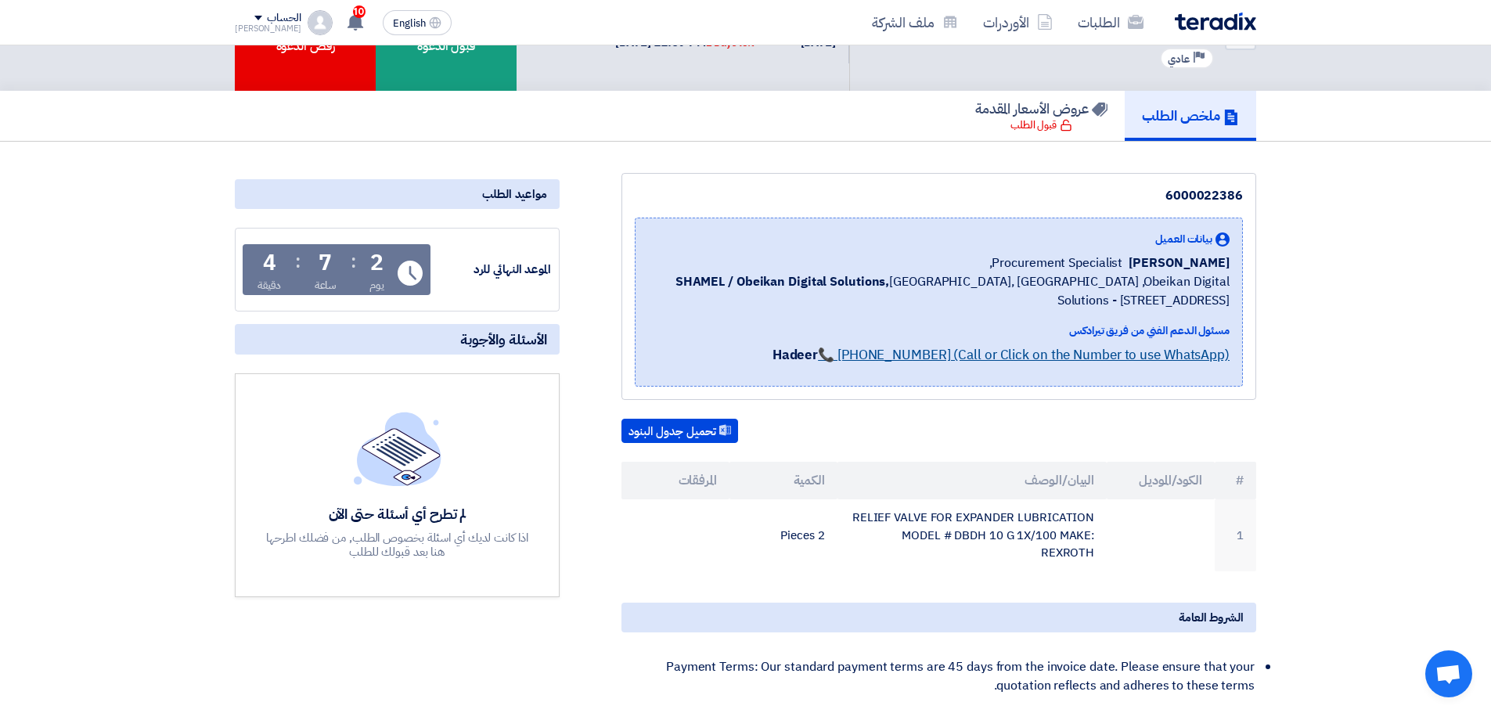
scroll to position [157, 0]
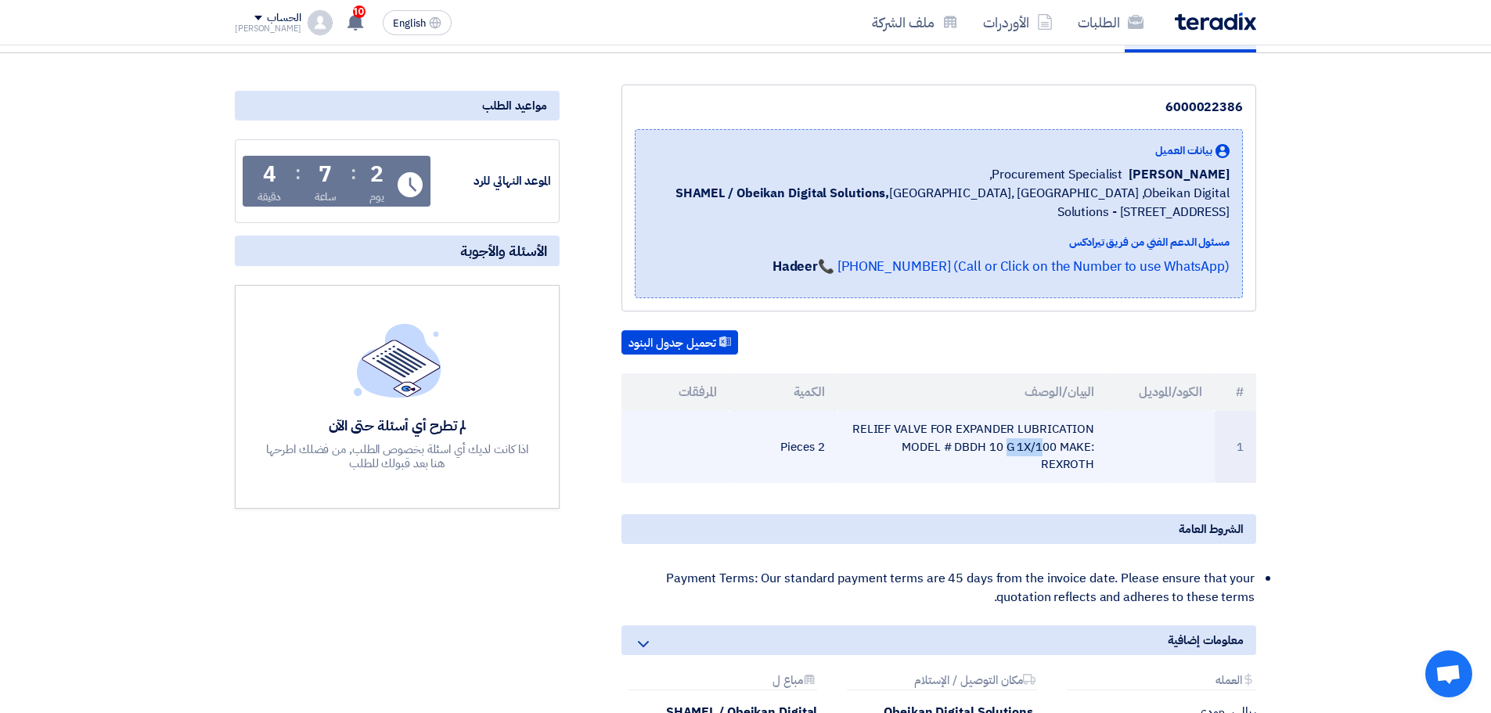
drag, startPoint x: 855, startPoint y: 428, endPoint x: 943, endPoint y: 443, distance: 89.7
click at [943, 443] on td "RELIEF VALVE FOR EXPANDER LUBRICATION MODEL # DBDH 10 G 1X/100 MAKE: REXROTH" at bounding box center [973, 447] width 270 height 72
click at [1075, 472] on td "RELIEF VALVE FOR EXPANDER LUBRICATION MODEL # DBDH 10 G 1X/100 MAKE: REXROTH" at bounding box center [973, 447] width 270 height 72
drag, startPoint x: 1100, startPoint y: 468, endPoint x: 876, endPoint y: 427, distance: 227.6
click at [858, 424] on td "RELIEF VALVE FOR EXPANDER LUBRICATION MODEL # DBDH 10 G 1X/100 MAKE: REXROTH" at bounding box center [973, 447] width 270 height 72
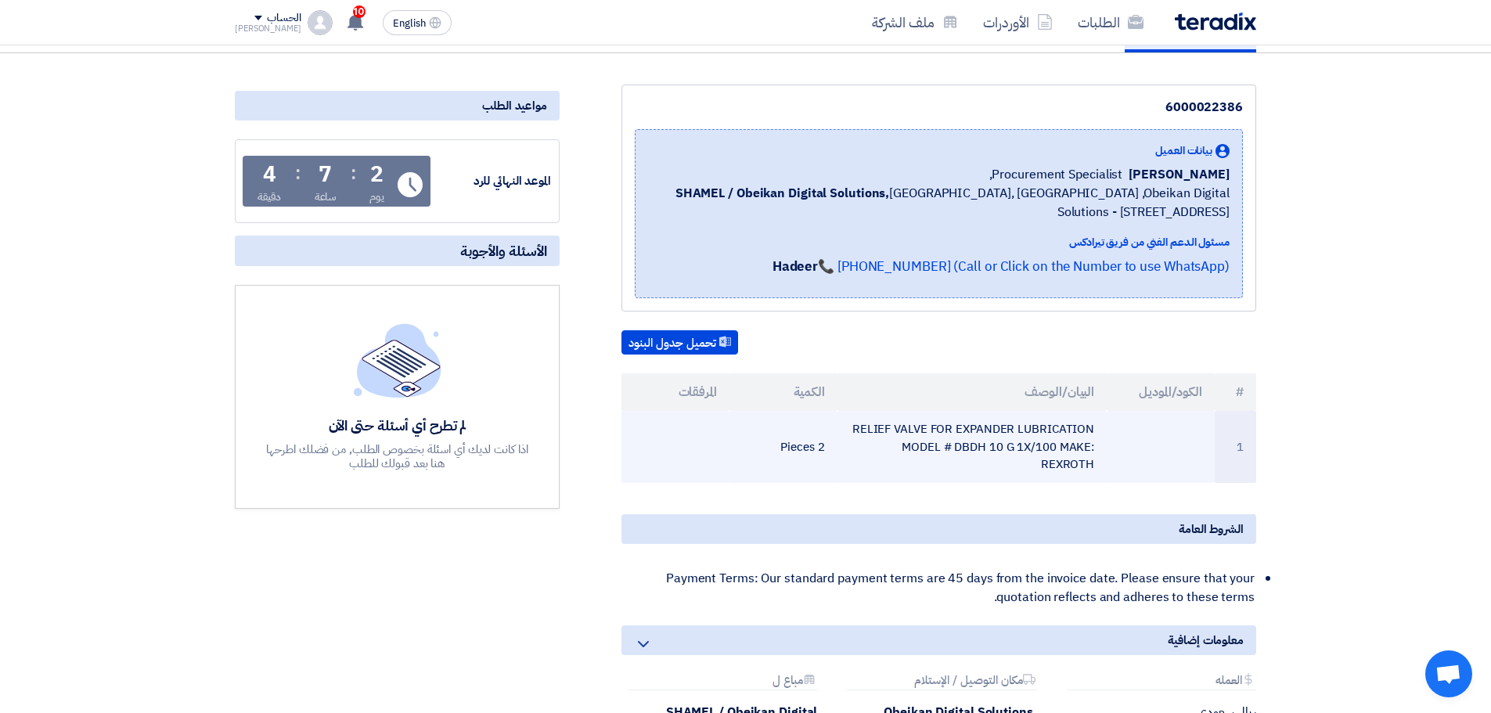
click at [876, 427] on td "RELIEF VALVE FOR EXPANDER LUBRICATION MODEL # DBDH 10 G 1X/100 MAKE: REXROTH" at bounding box center [973, 447] width 270 height 72
copy tr "RELIEF VALVE FOR EXPANDER LUBRICATION MODEL # DBDH 10 G 1X/100 MAKE: REXROTH"
click at [1095, 445] on td "RELIEF VALVE FOR EXPANDER LUBRICATION MODEL # DBDH 10 G 1X/100 MAKE: REXROTH" at bounding box center [973, 447] width 270 height 72
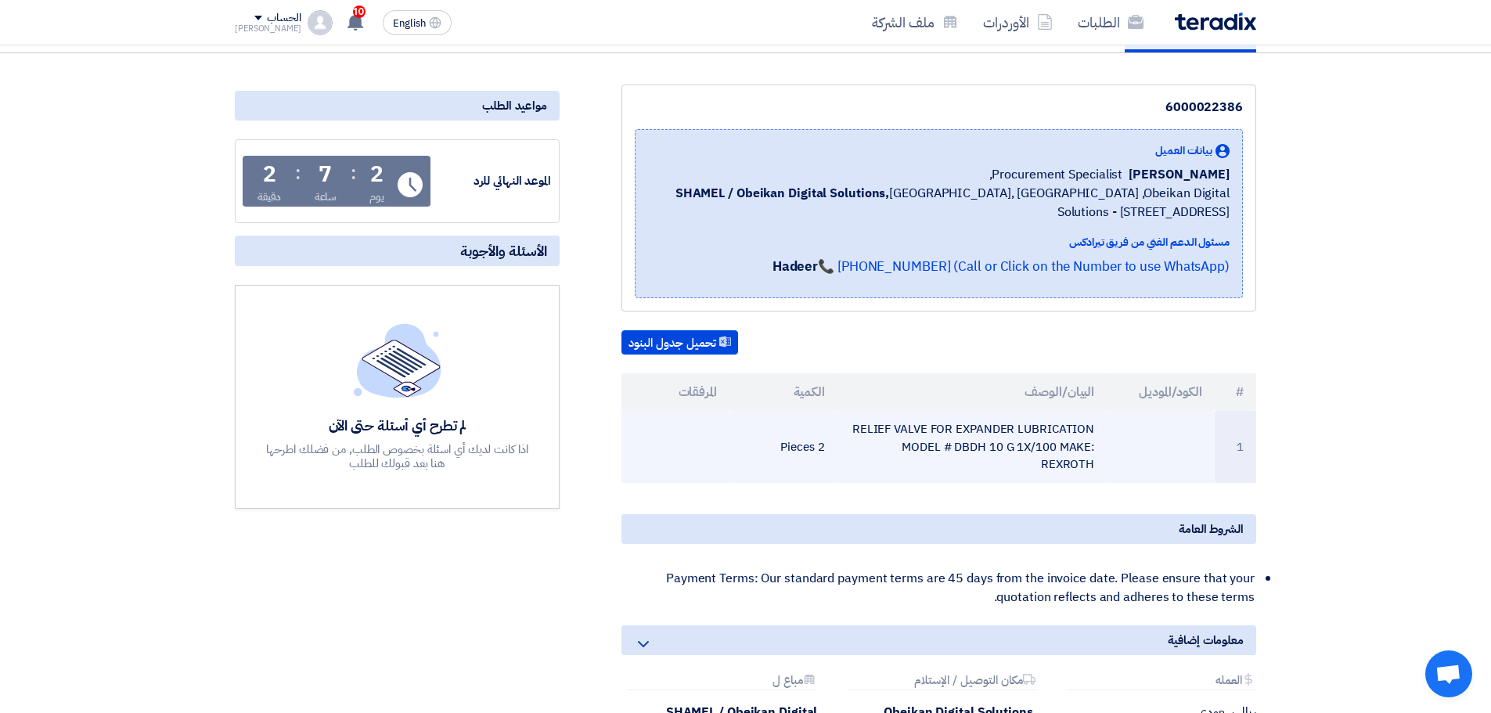
drag, startPoint x: 955, startPoint y: 448, endPoint x: 1056, endPoint y: 450, distance: 101.0
click at [1056, 450] on td "RELIEF VALVE FOR EXPANDER LUBRICATION MODEL # DBDH 10 G 1X/100 MAKE: REXROTH" at bounding box center [973, 447] width 270 height 72
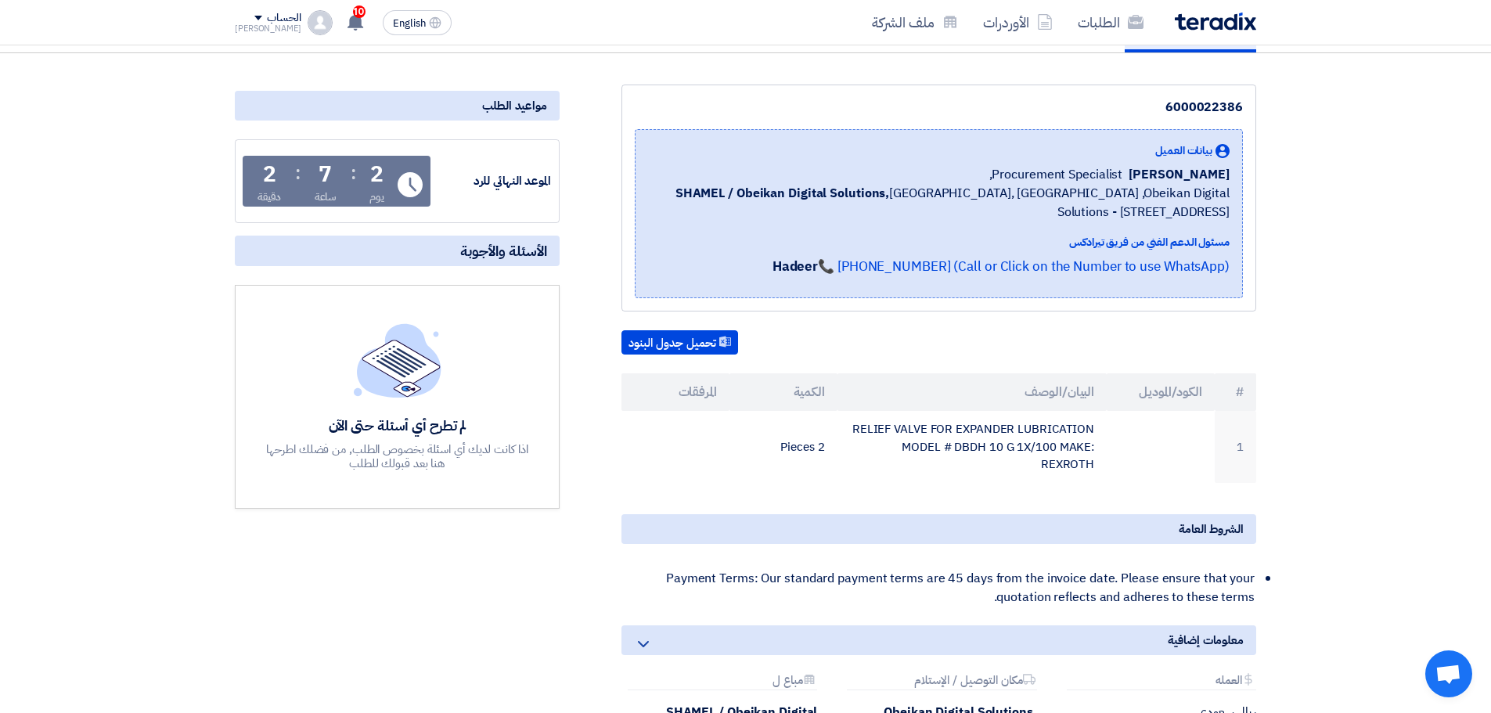
copy td "DBDH 10 G 1X/100"
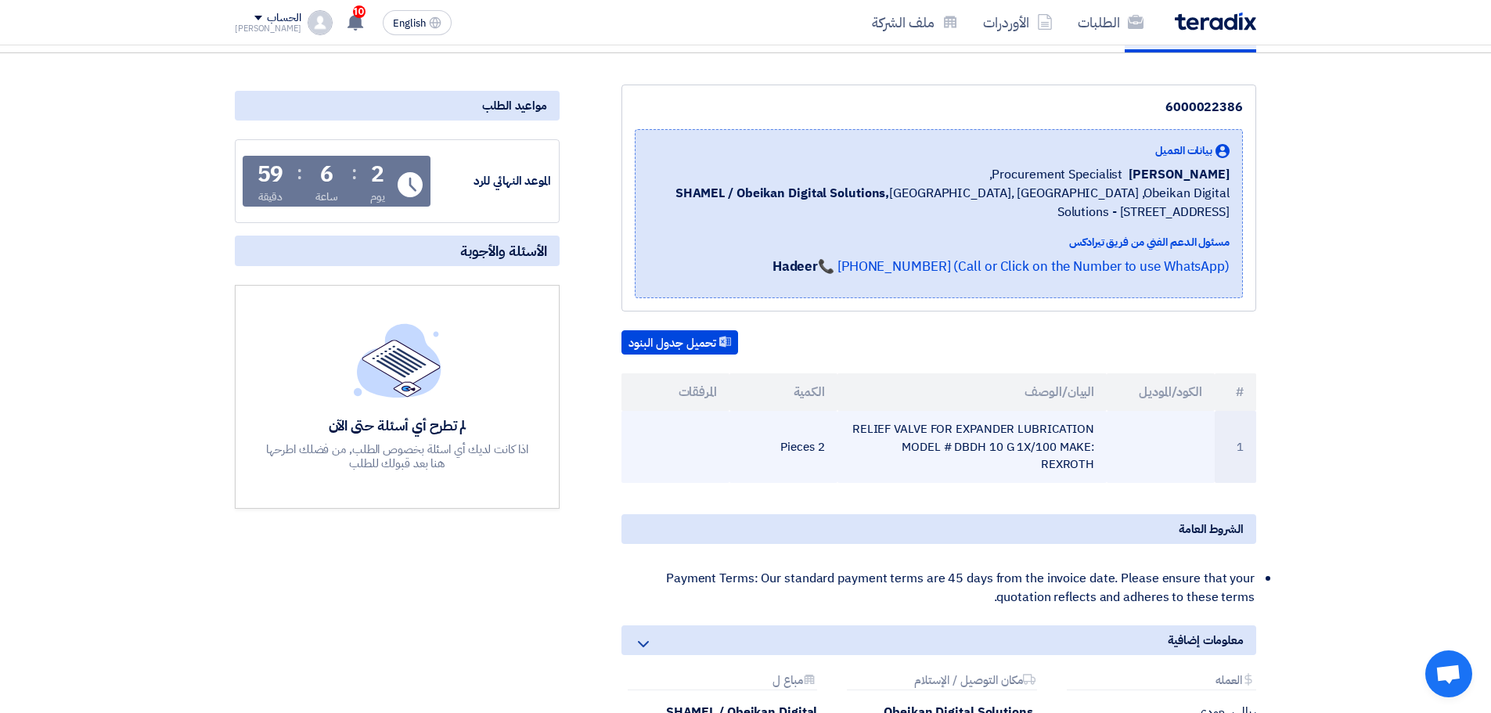
scroll to position [0, 0]
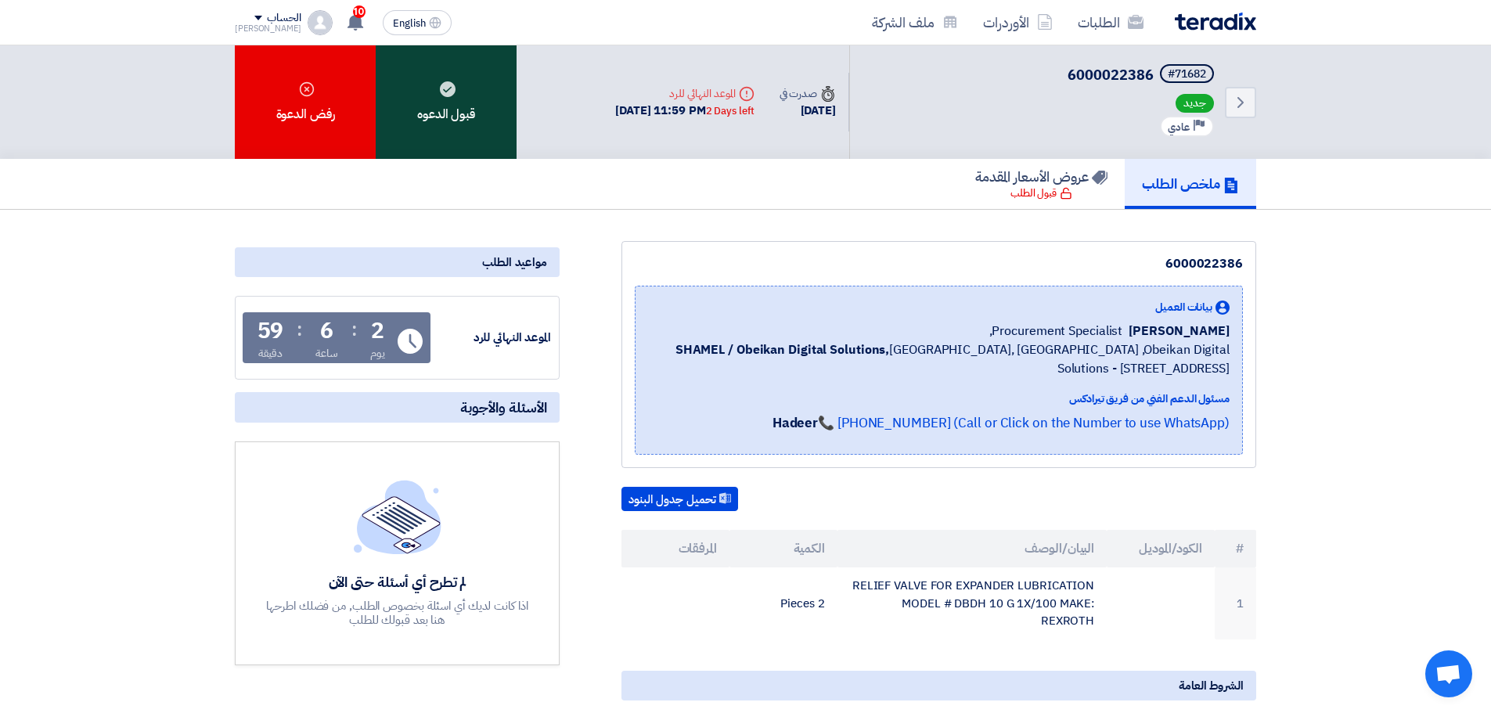
click at [467, 116] on div "قبول الدعوه" at bounding box center [446, 102] width 141 height 114
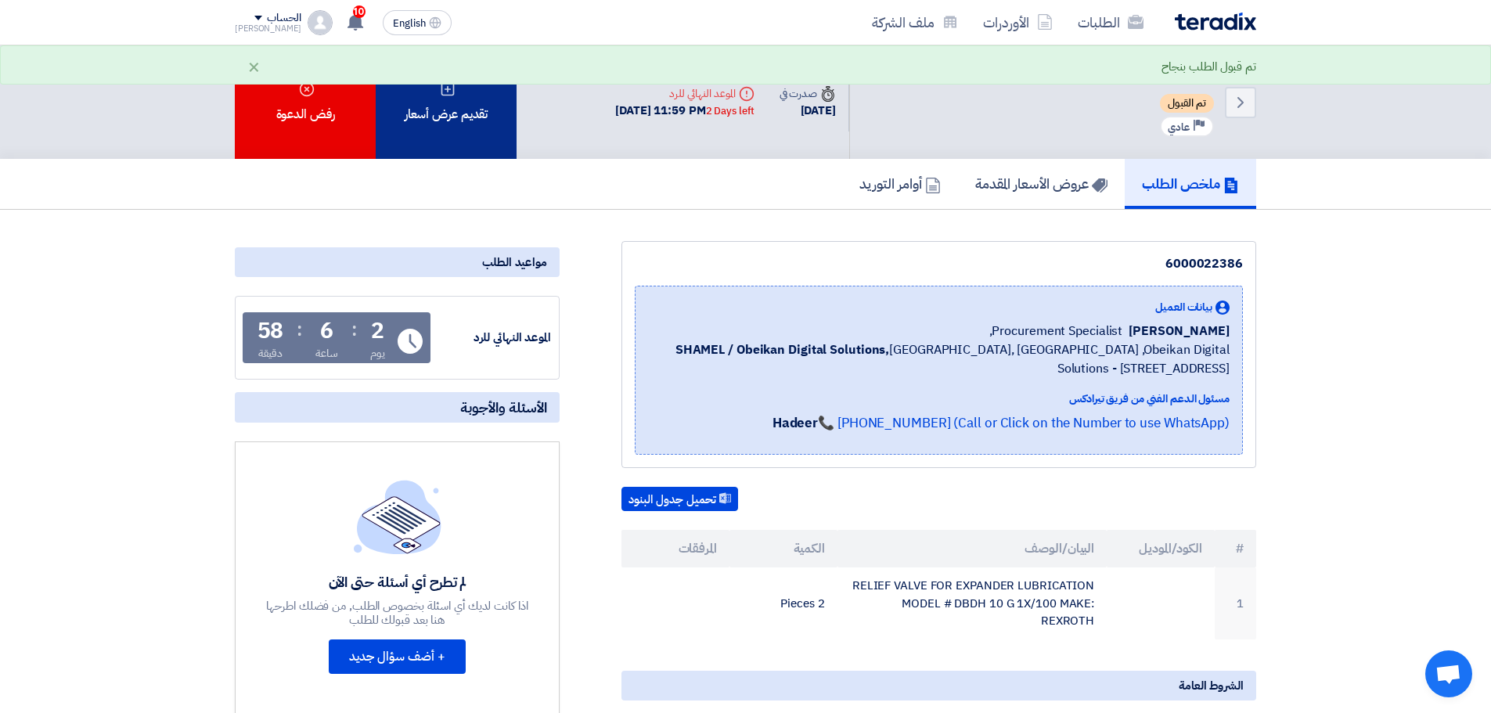
click at [464, 123] on div "تقديم عرض أسعار" at bounding box center [446, 102] width 141 height 114
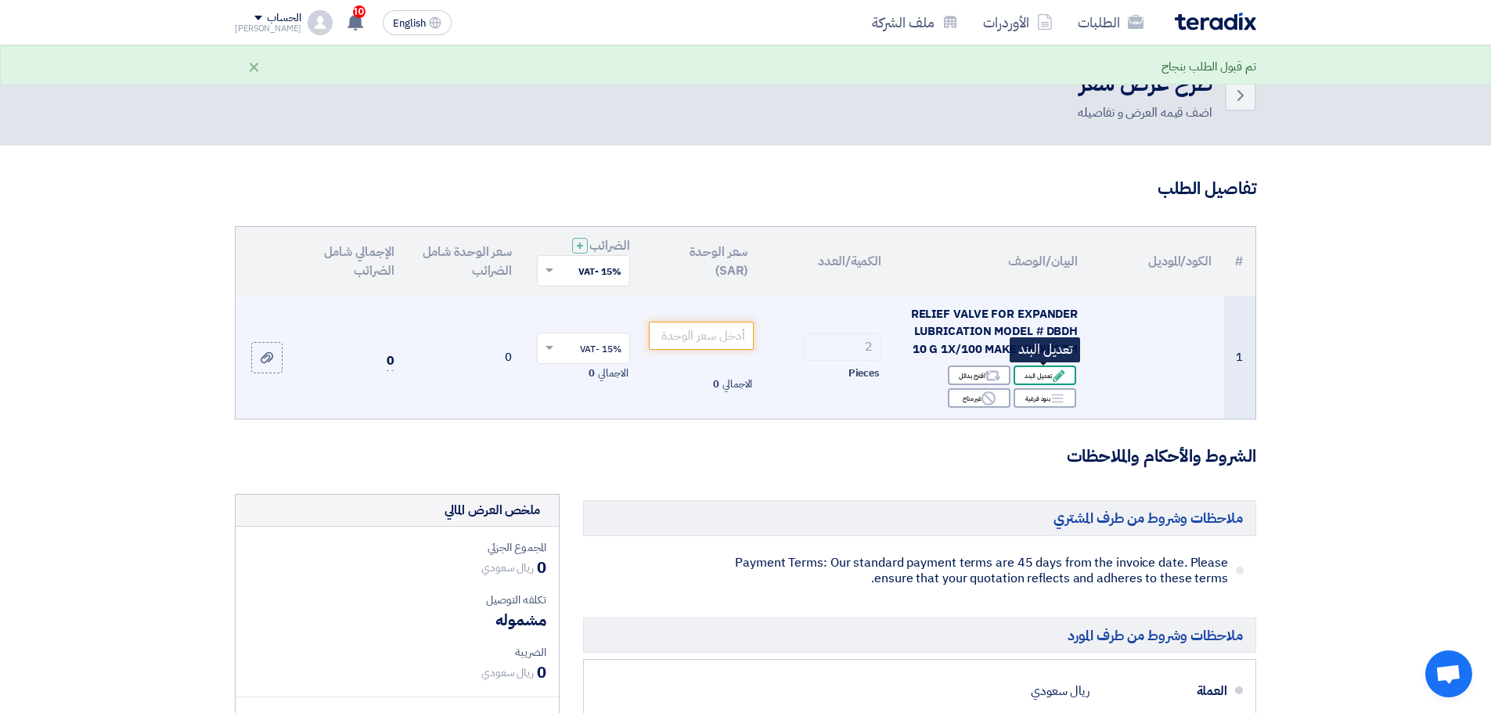
click at [1049, 374] on div "Edit تعديل البند" at bounding box center [1045, 376] width 63 height 20
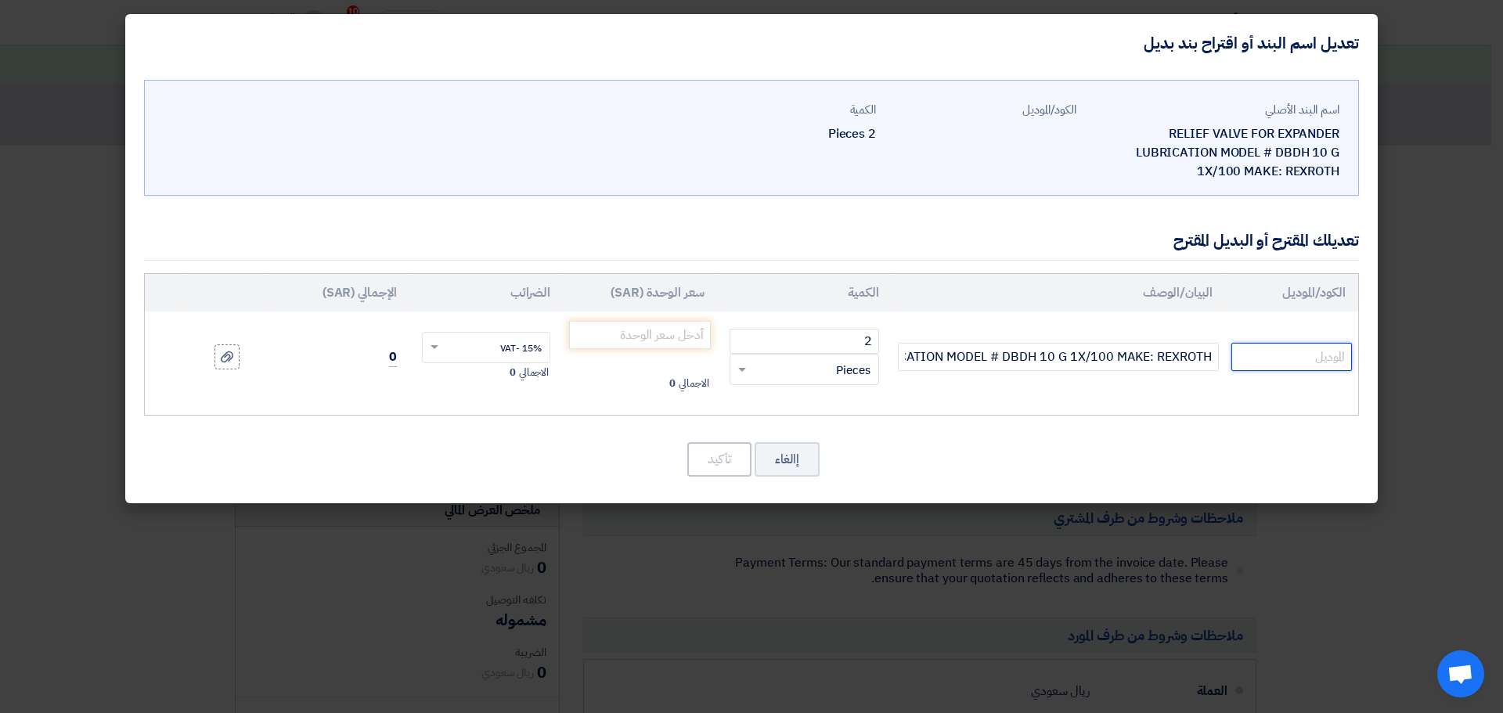
click at [1261, 353] on input "text" at bounding box center [1292, 357] width 121 height 28
paste input "PRESSURE RELIEF VALVE DBDH 10 K1X/100 R900423891"
drag, startPoint x: 1238, startPoint y: 357, endPoint x: 1310, endPoint y: 362, distance: 72.2
click at [1310, 362] on input "PRESSURE RELIEF VALVE DBDH 10 K1X/100 R900423891" at bounding box center [1292, 357] width 121 height 28
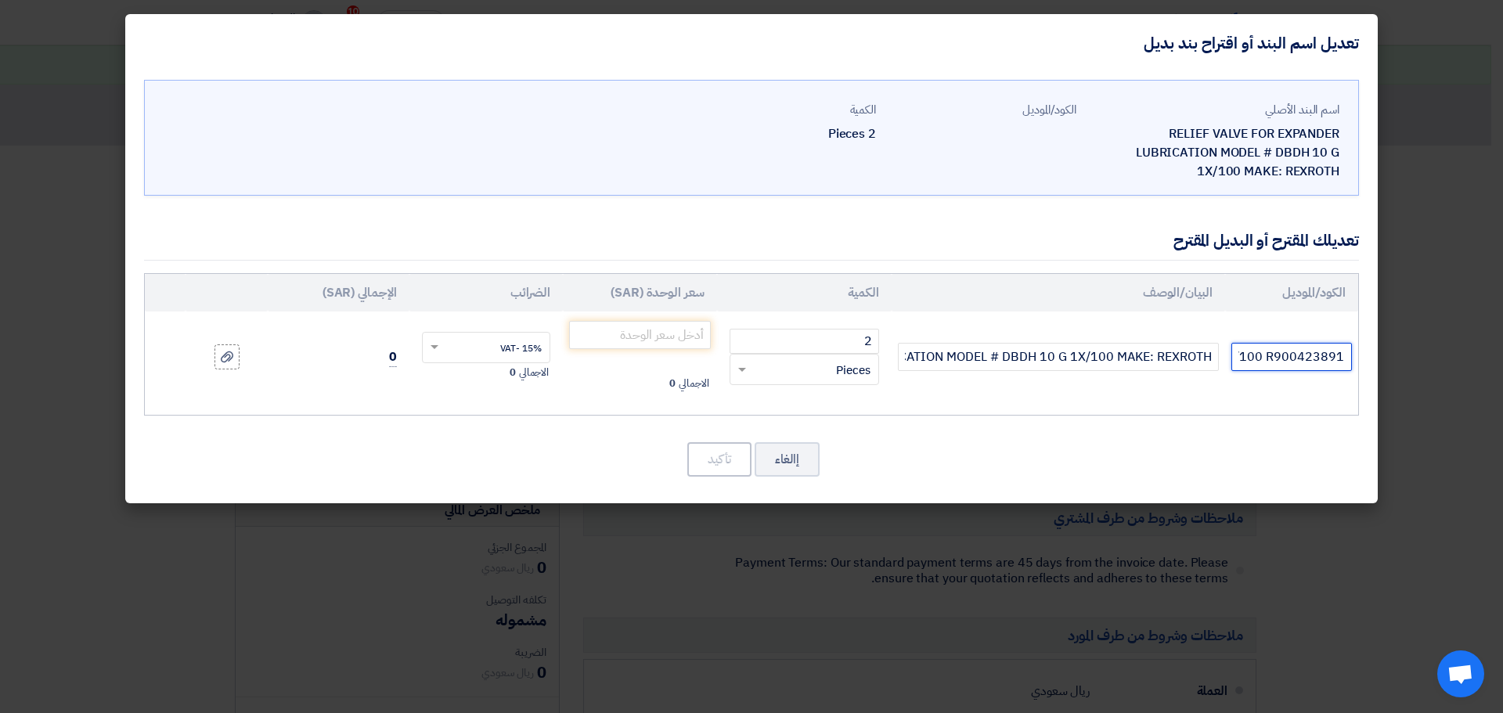
type input "PRESSURE RELIEF VALVE DBDH 10 K1X/100 R900423891"
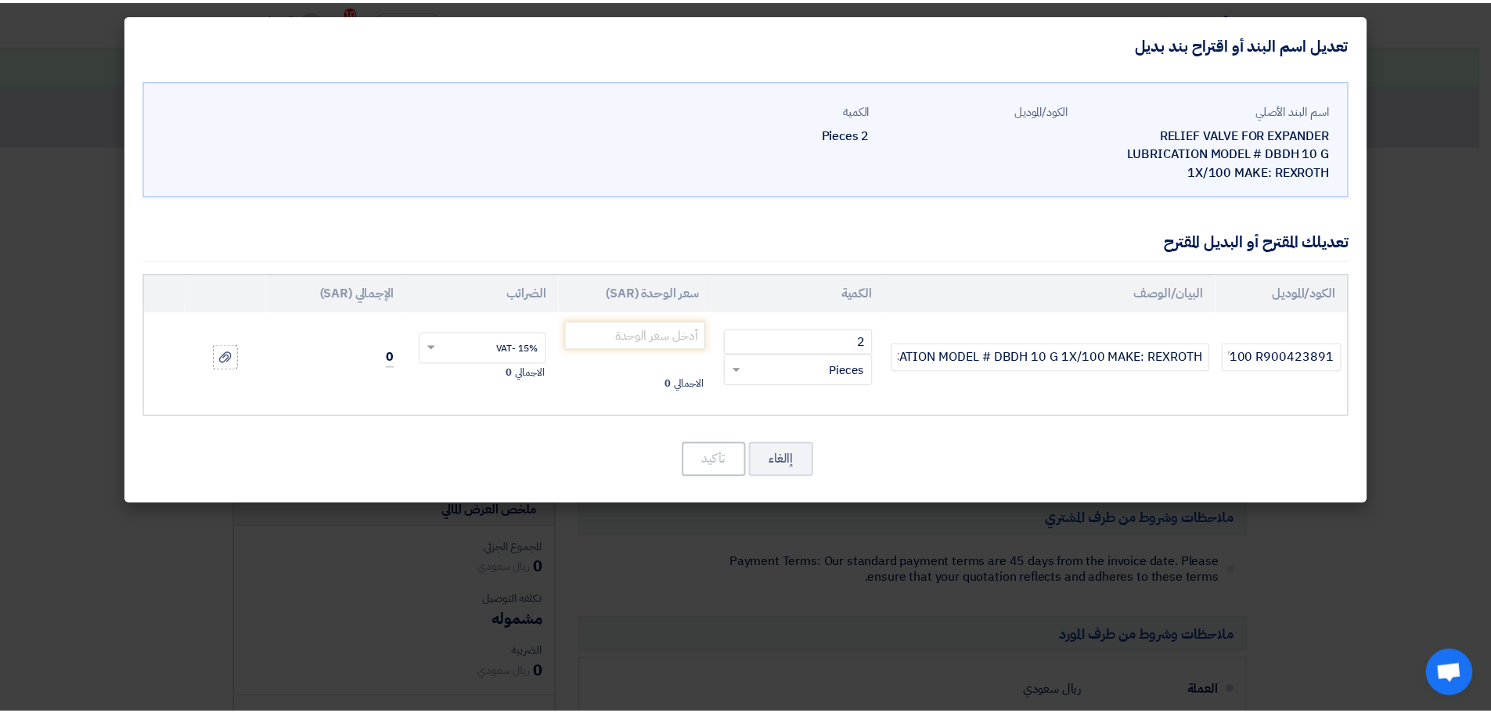
scroll to position [0, 0]
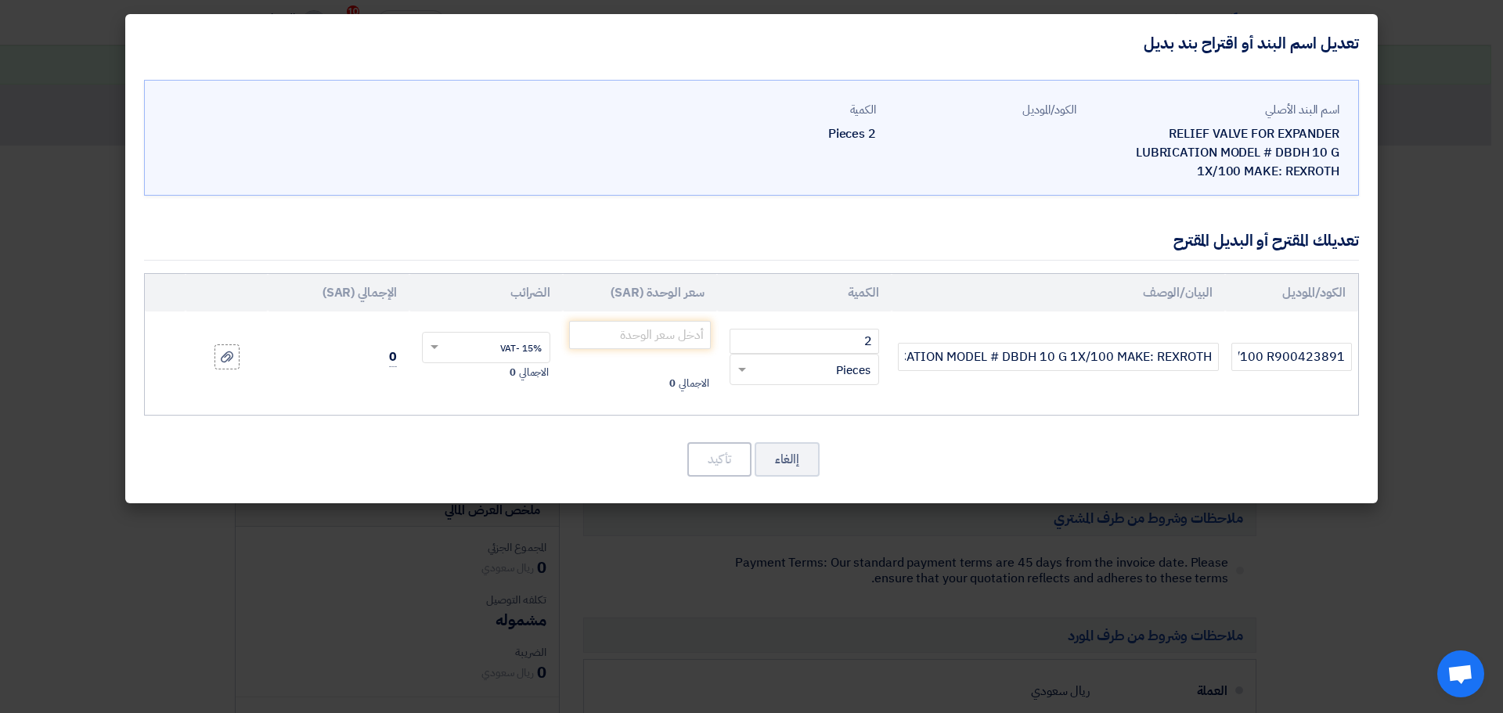
click at [1118, 302] on th "البيان/الوصف" at bounding box center [1059, 293] width 334 height 38
click at [655, 331] on input "number" at bounding box center [640, 335] width 142 height 28
type input "5850"
click at [718, 453] on button "تأكيد" at bounding box center [719, 459] width 64 height 34
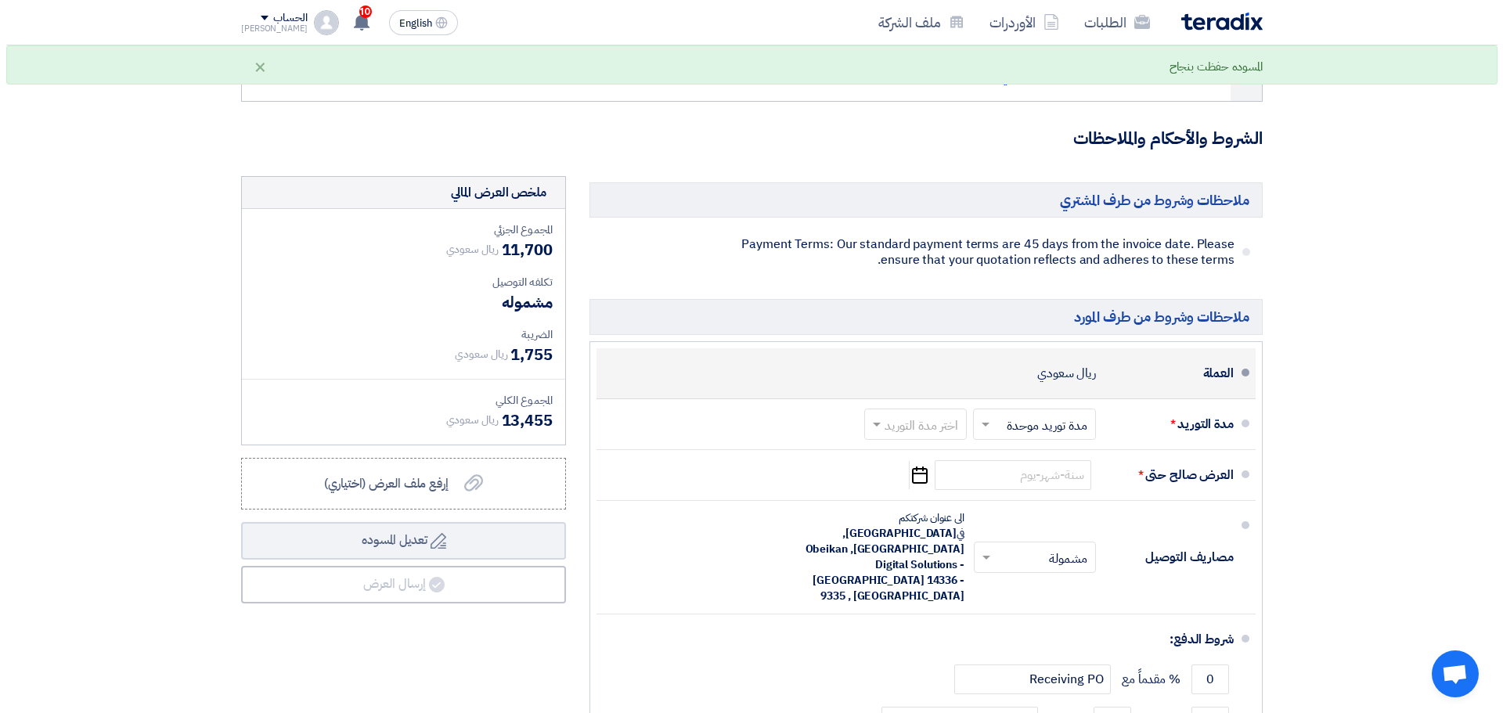
scroll to position [470, 0]
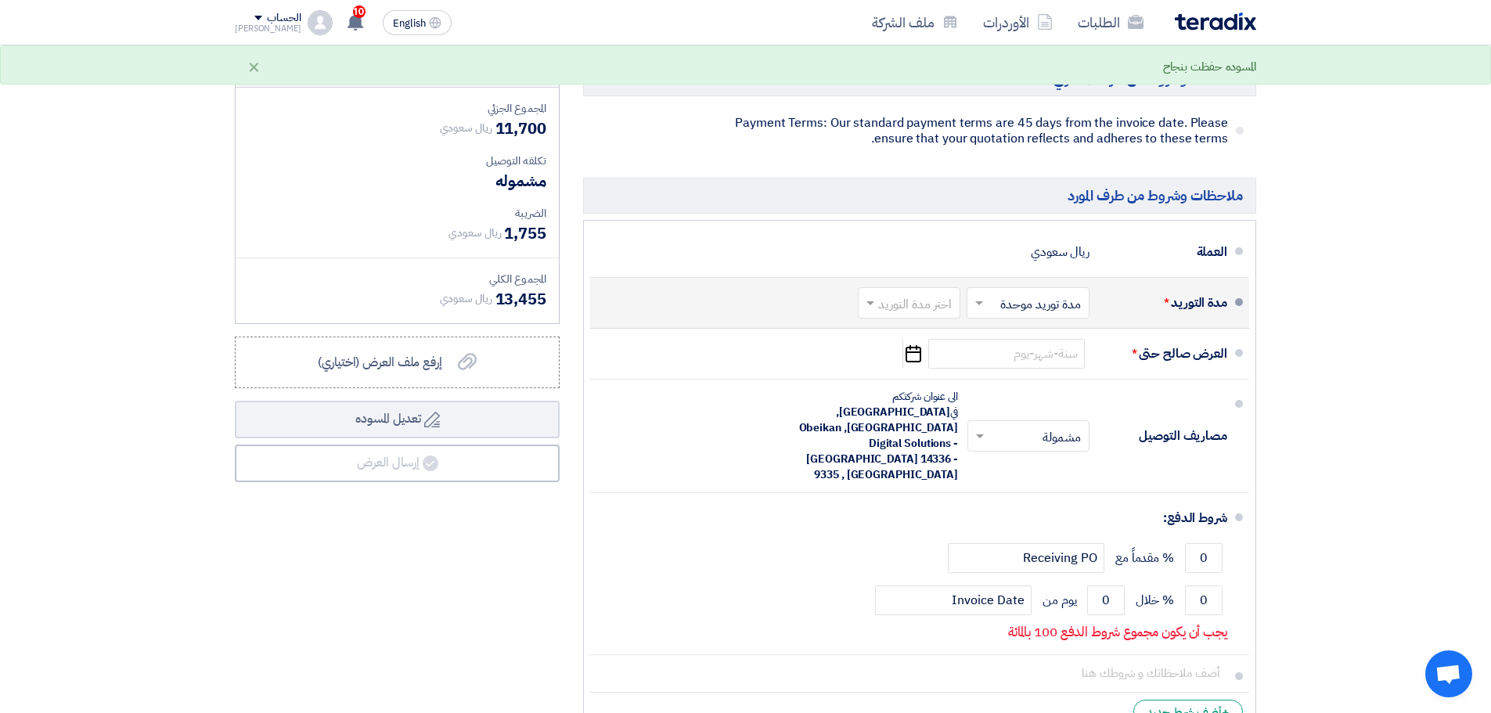
click at [939, 309] on input "text" at bounding box center [906, 304] width 95 height 23
click at [925, 418] on span "2-4 اسبوع" at bounding box center [928, 423] width 53 height 19
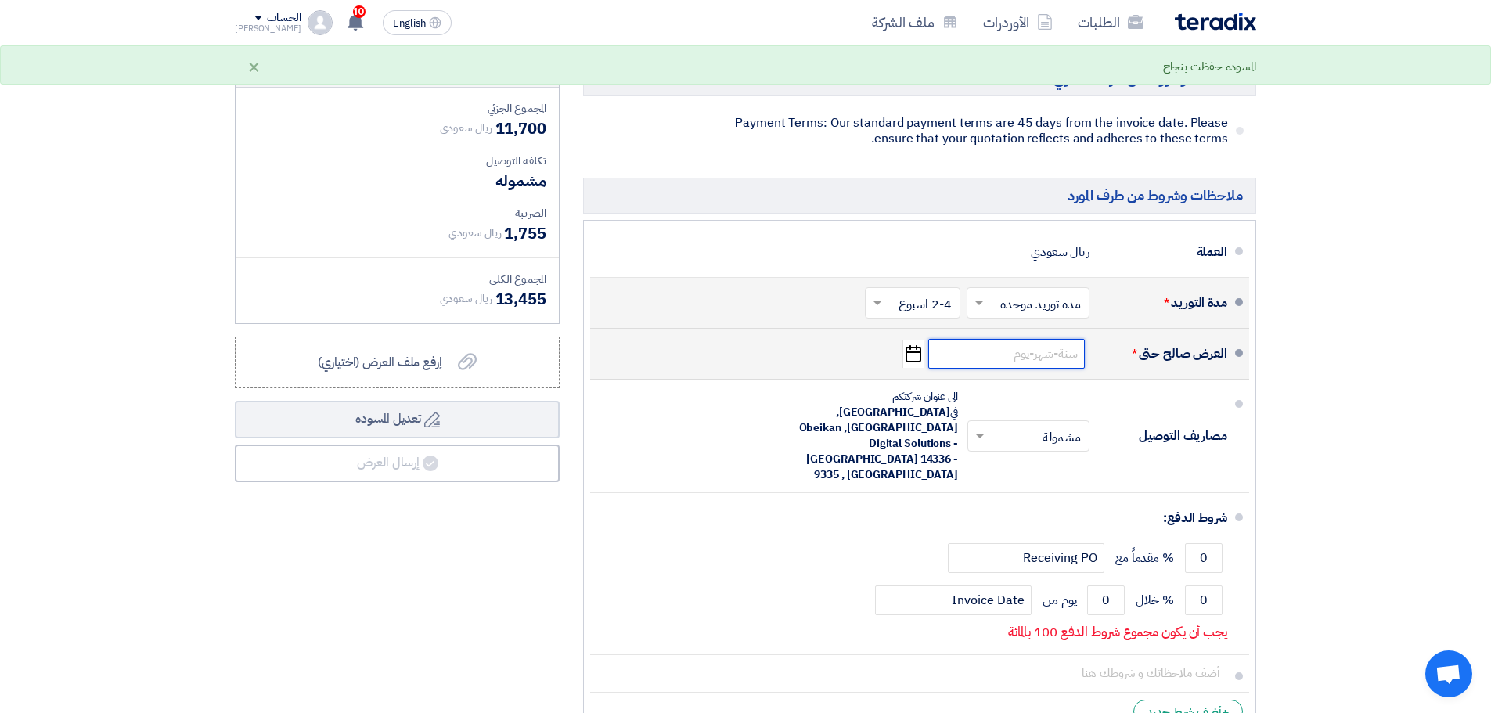
click at [1012, 362] on input at bounding box center [1007, 354] width 157 height 30
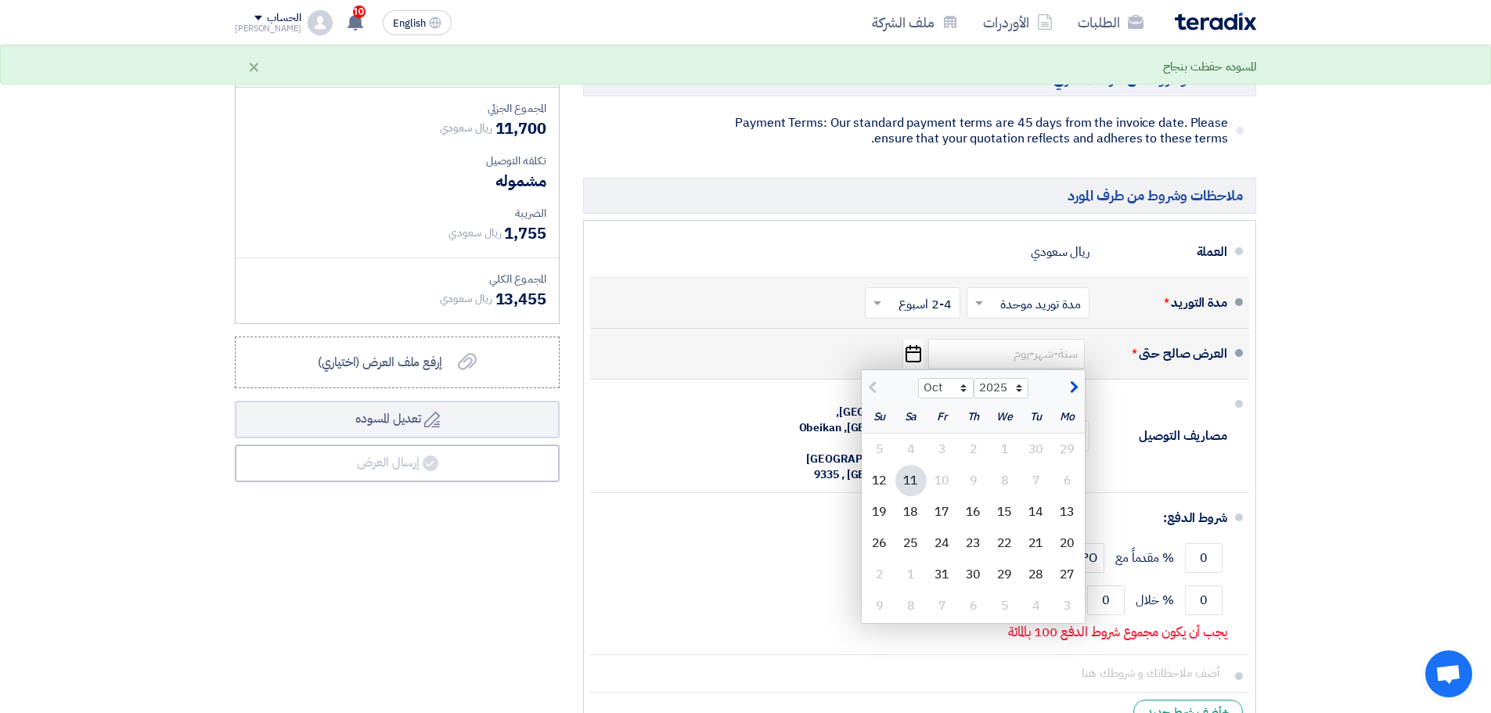
click at [1068, 383] on span "button" at bounding box center [1072, 387] width 9 height 17
select select "11"
click at [945, 481] on div "7" at bounding box center [942, 480] width 31 height 31
type input "[DATE]"
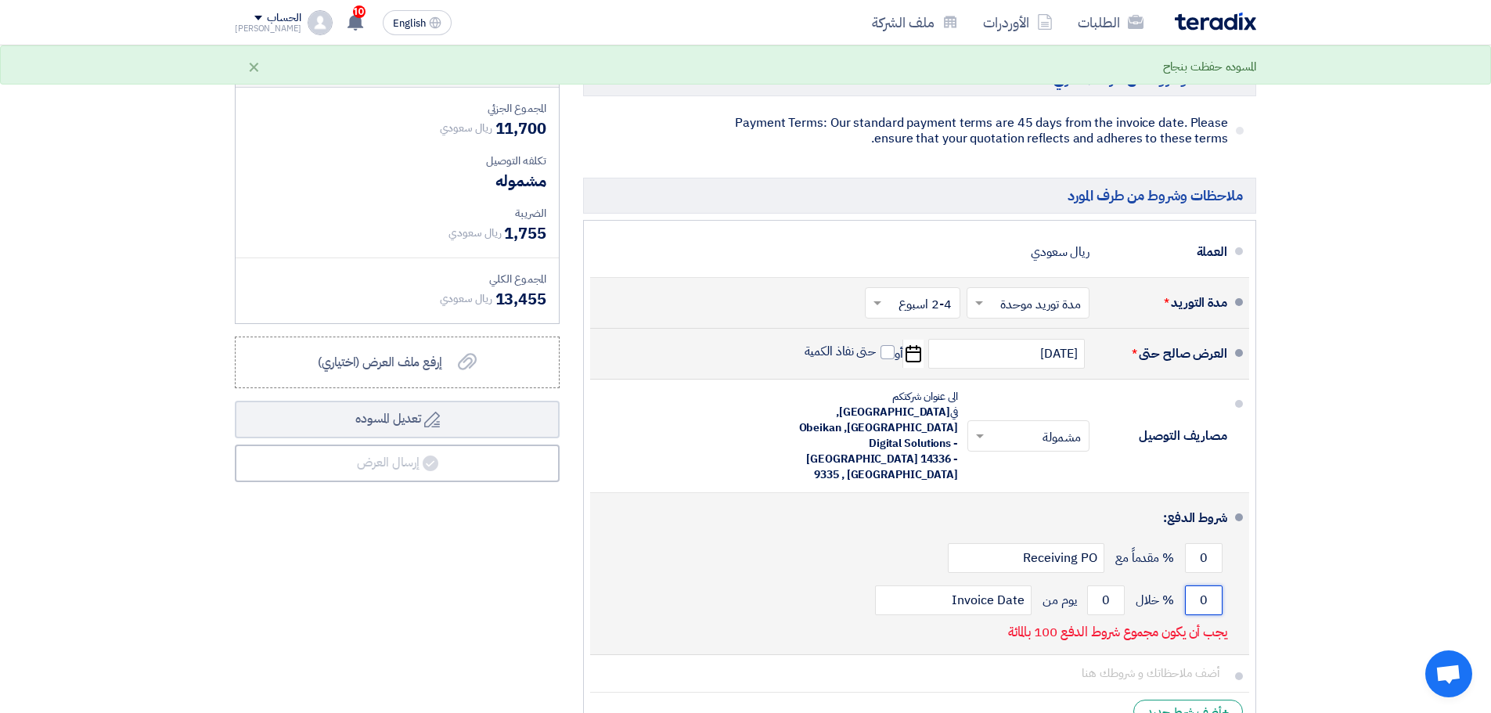
drag, startPoint x: 1213, startPoint y: 556, endPoint x: 1193, endPoint y: 556, distance: 19.6
click at [1193, 586] on input "0" at bounding box center [1204, 601] width 38 height 30
type input "100"
drag, startPoint x: 1100, startPoint y: 556, endPoint x: 1114, endPoint y: 557, distance: 14.1
click at [1114, 586] on input "0" at bounding box center [1106, 601] width 38 height 30
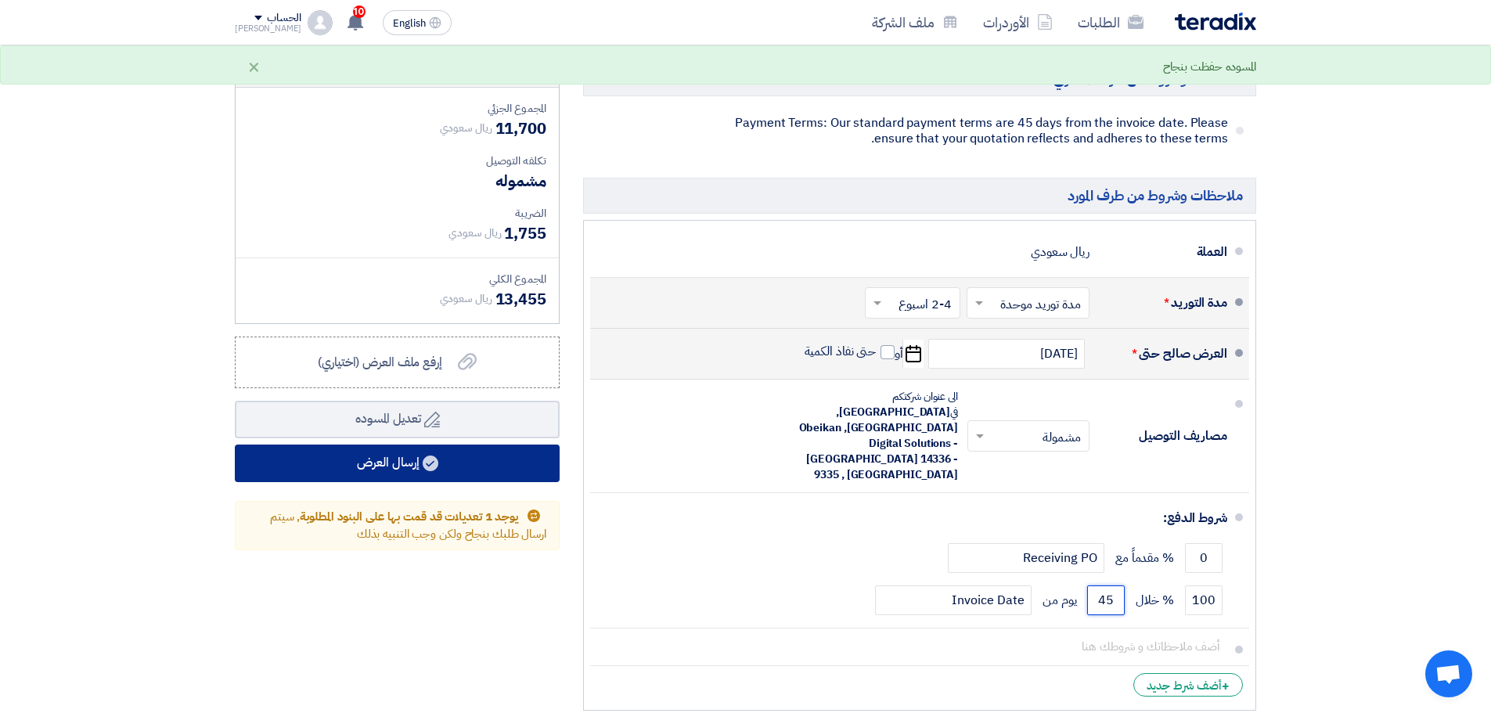
type input "45"
click at [490, 467] on button "إرسال العرض" at bounding box center [397, 464] width 325 height 38
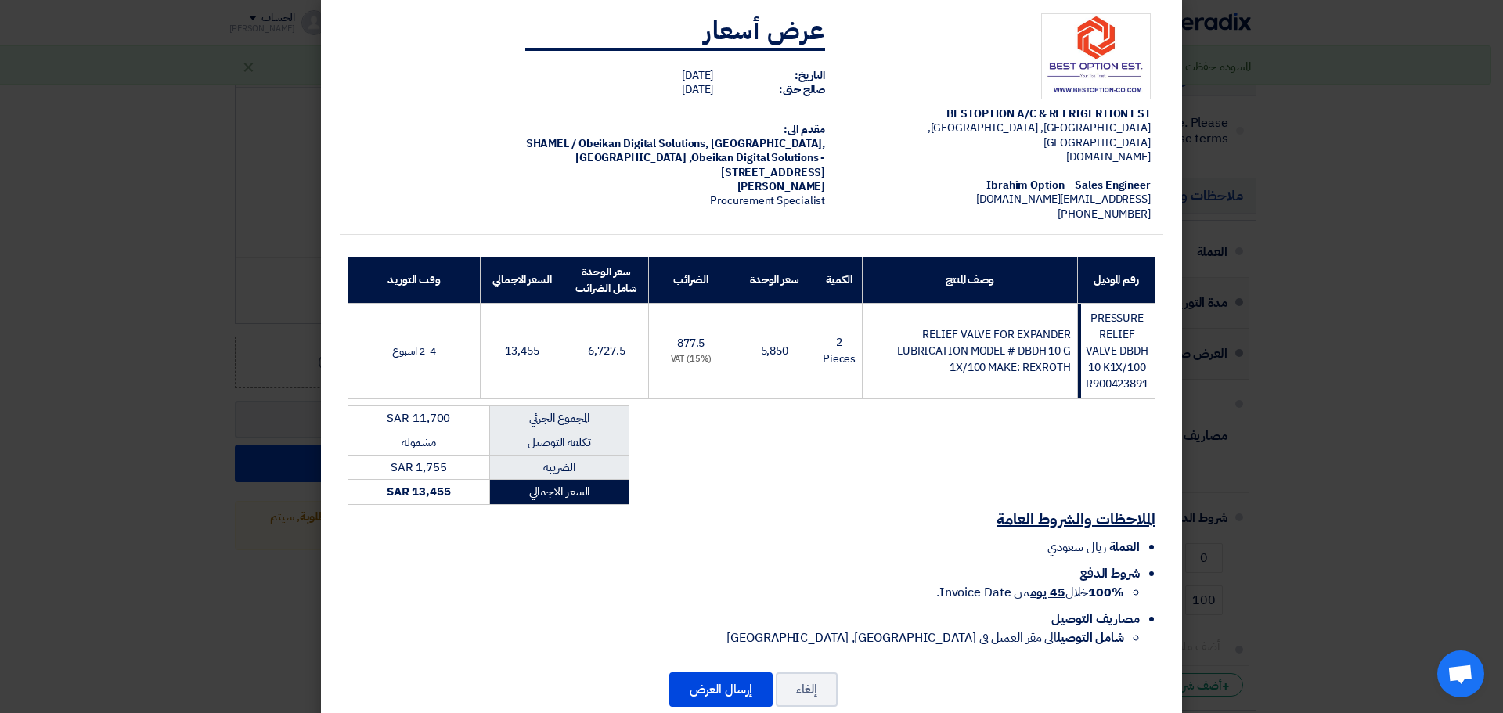
scroll to position [42, 0]
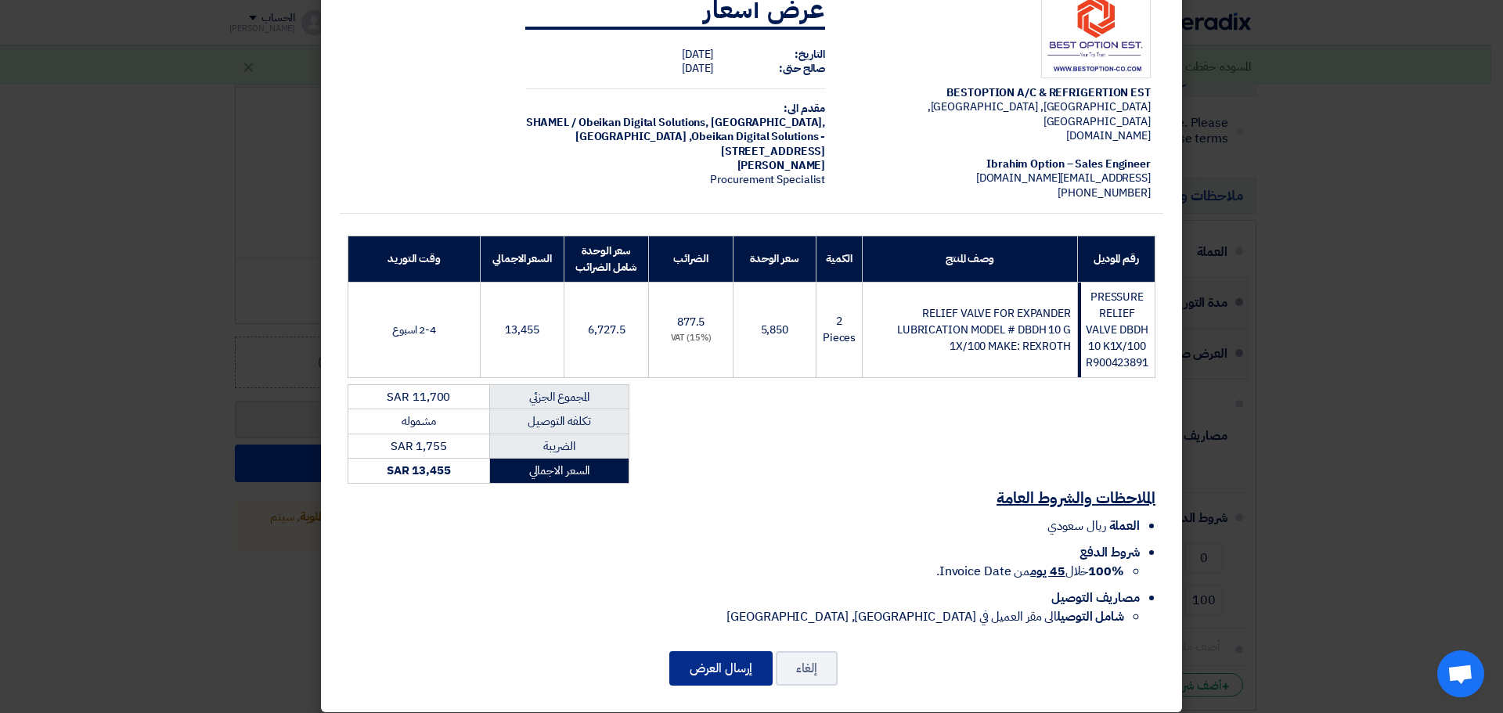
click at [723, 651] on button "إرسال العرض" at bounding box center [720, 668] width 103 height 34
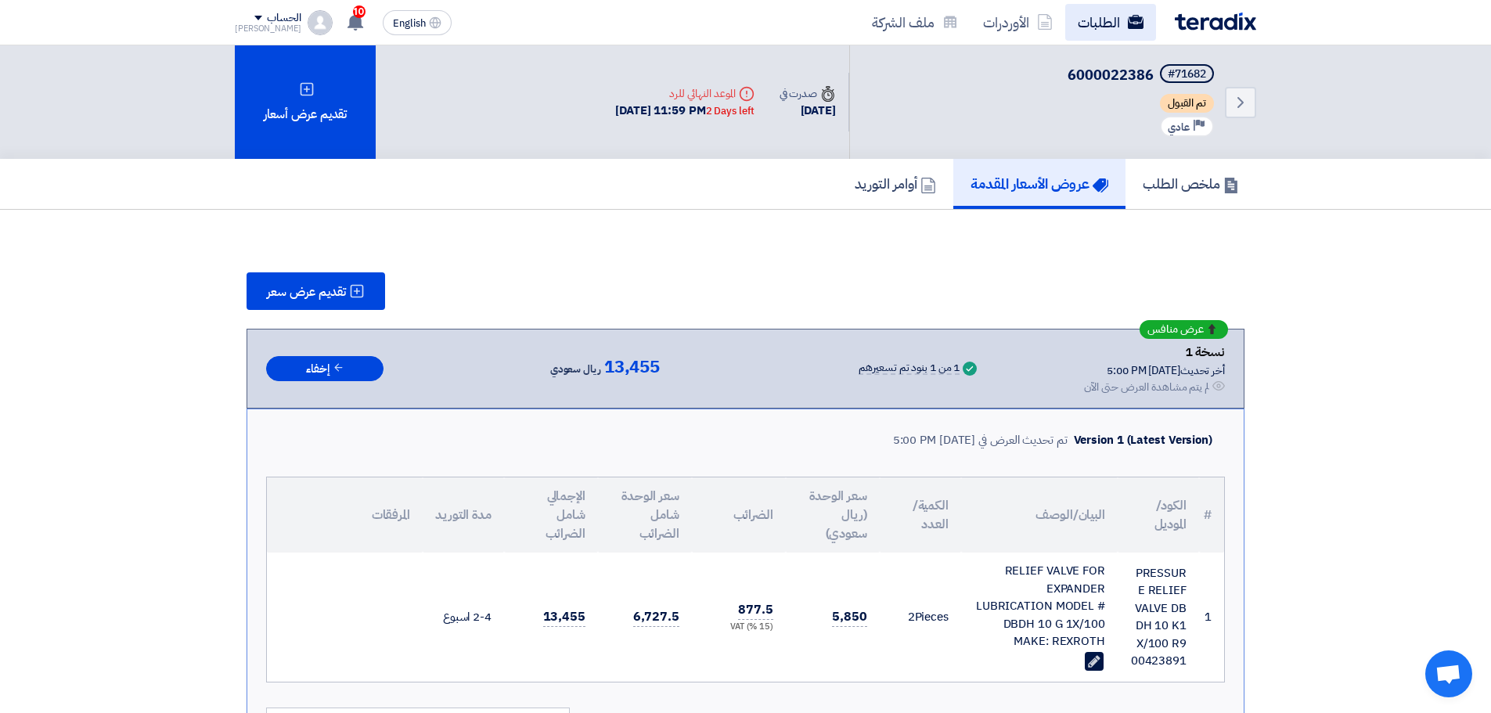
click at [1091, 15] on link "الطلبات" at bounding box center [1111, 22] width 91 height 37
